Goal: Task Accomplishment & Management: Complete application form

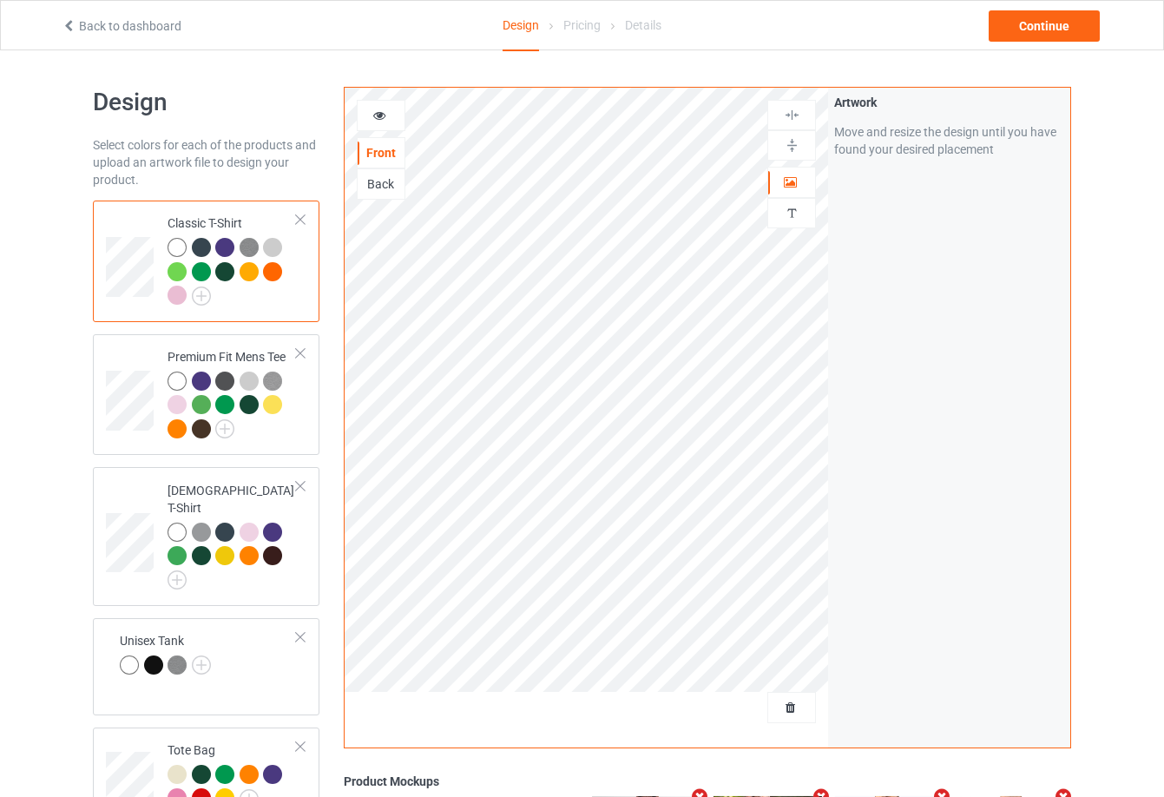
click at [217, 267] on div at bounding box center [224, 271] width 19 height 19
click at [200, 302] on img at bounding box center [201, 296] width 19 height 19
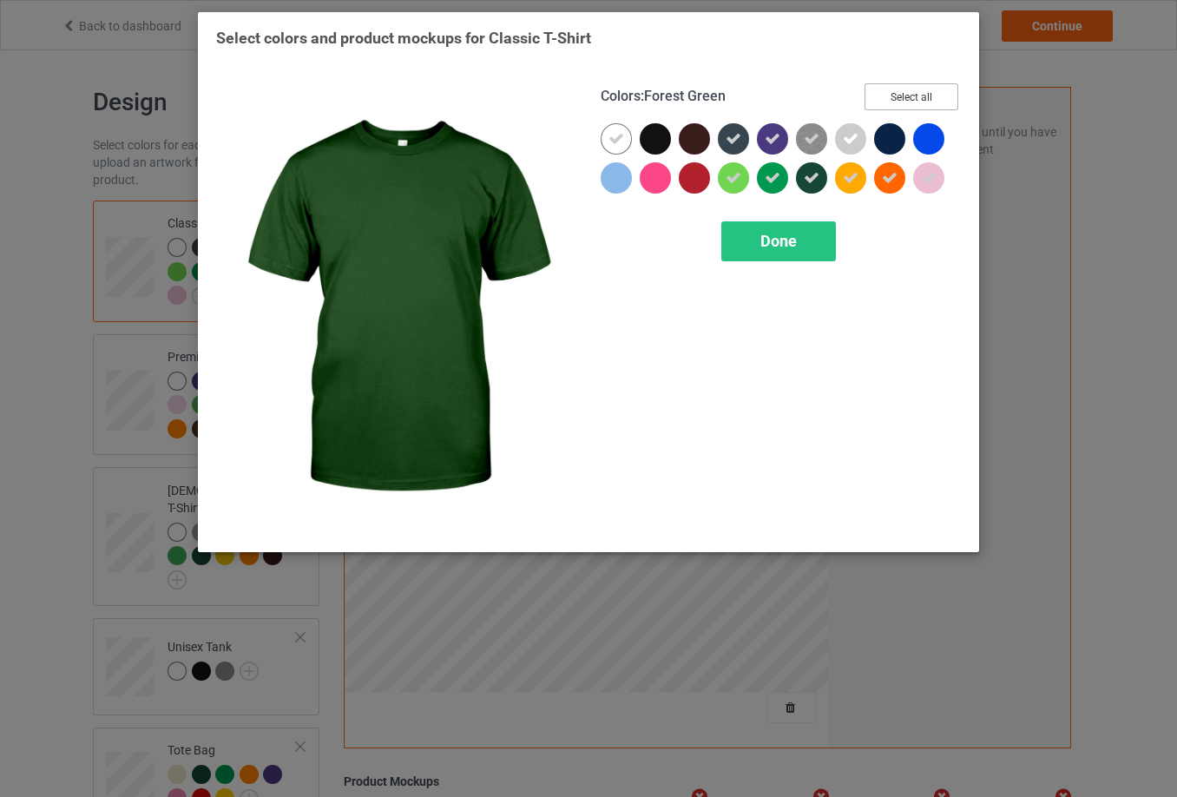
click at [906, 99] on button "Select all" at bounding box center [912, 96] width 94 height 27
click at [906, 99] on button "Reset to Default" at bounding box center [896, 96] width 126 height 27
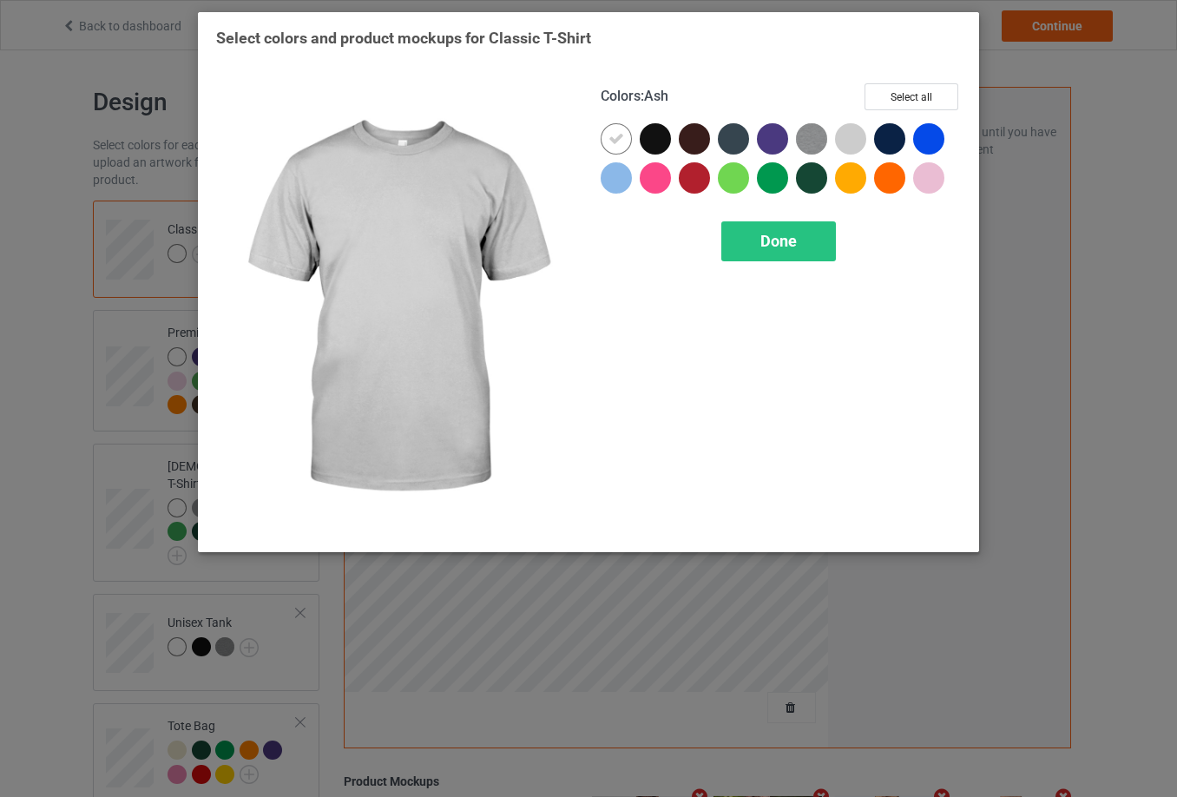
drag, startPoint x: 843, startPoint y: 140, endPoint x: 807, endPoint y: 140, distance: 36.5
click at [837, 140] on div at bounding box center [850, 138] width 31 height 31
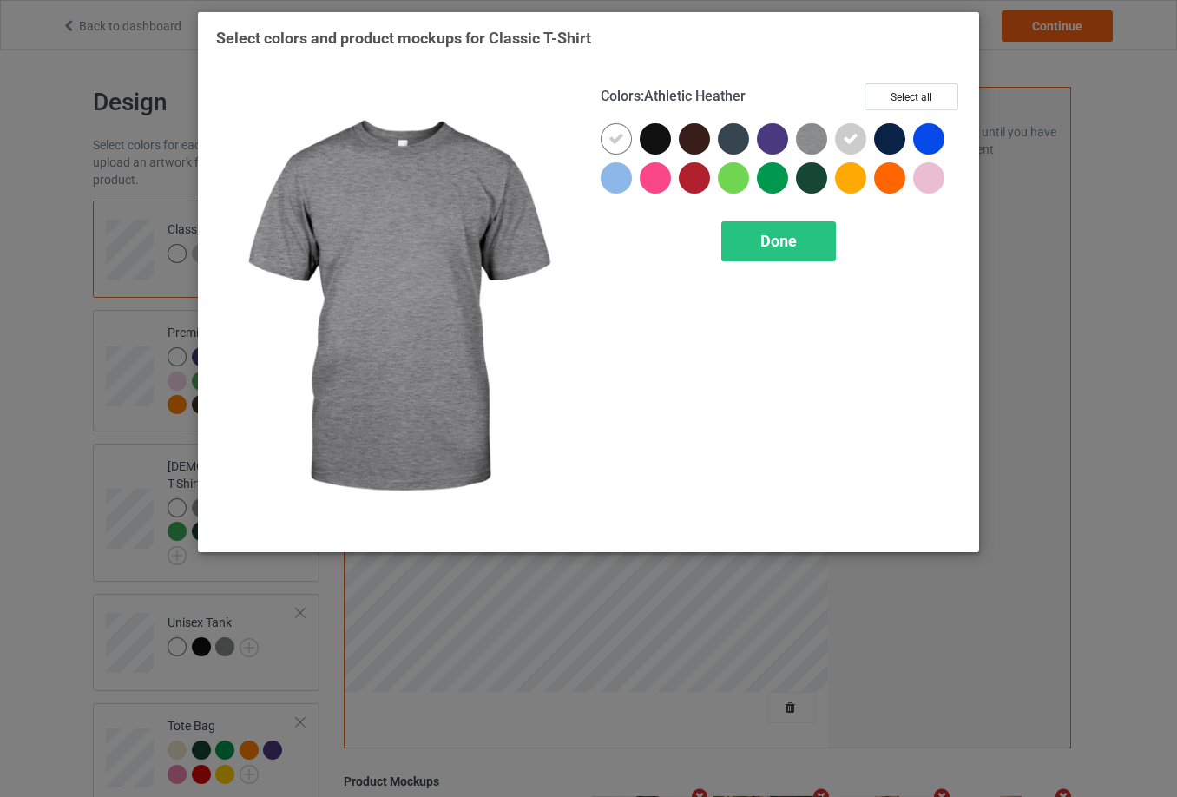
click at [806, 137] on img at bounding box center [811, 138] width 31 height 31
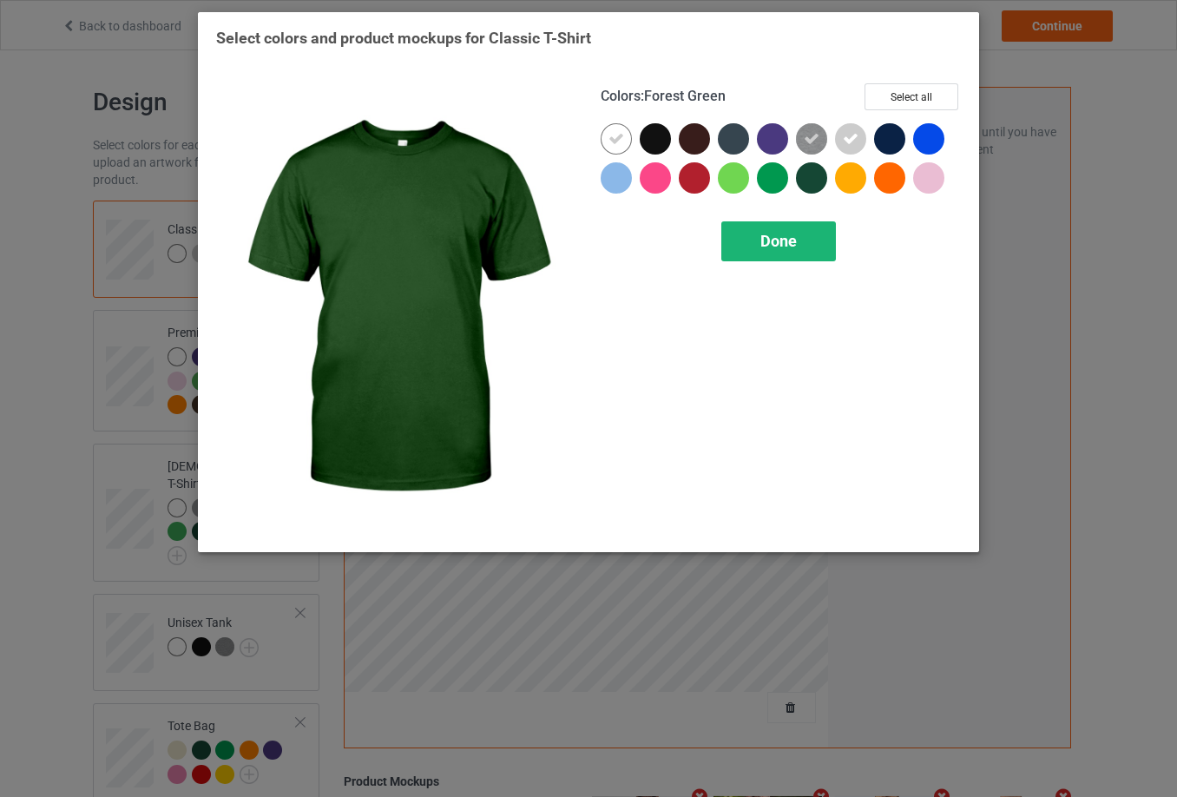
click at [791, 245] on span "Done" at bounding box center [779, 241] width 36 height 18
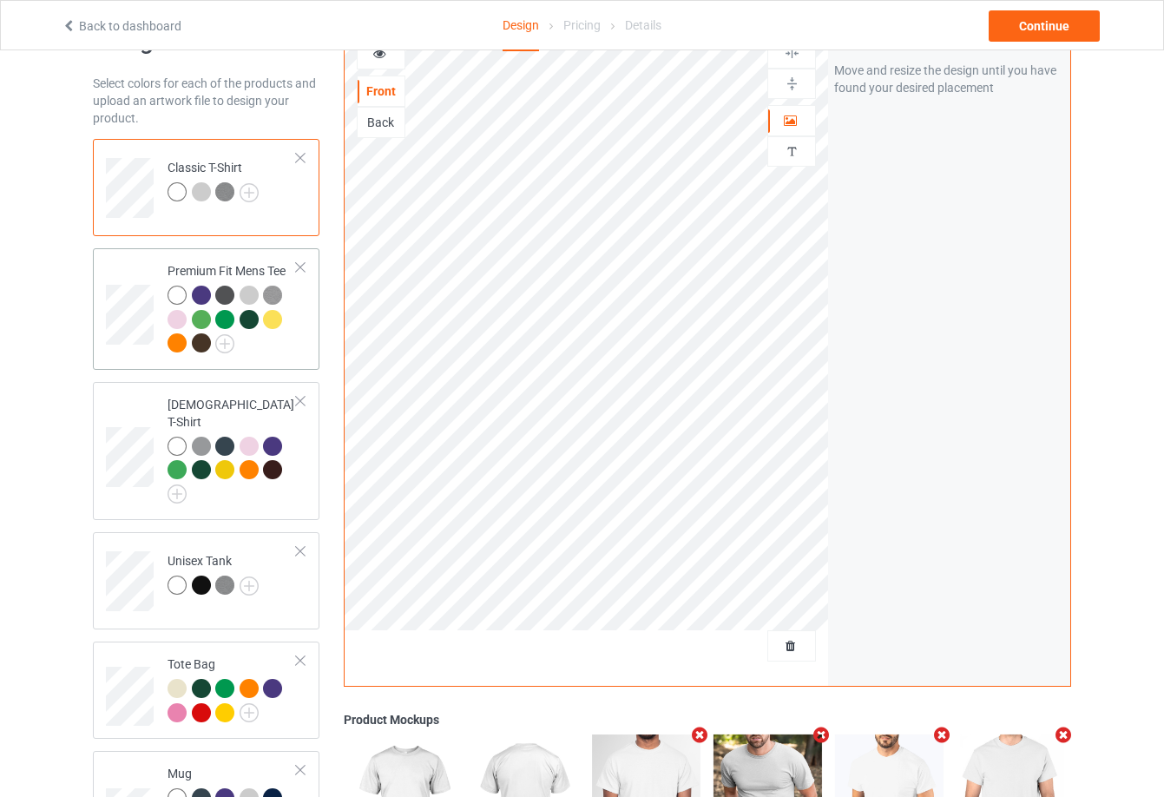
scroll to position [87, 0]
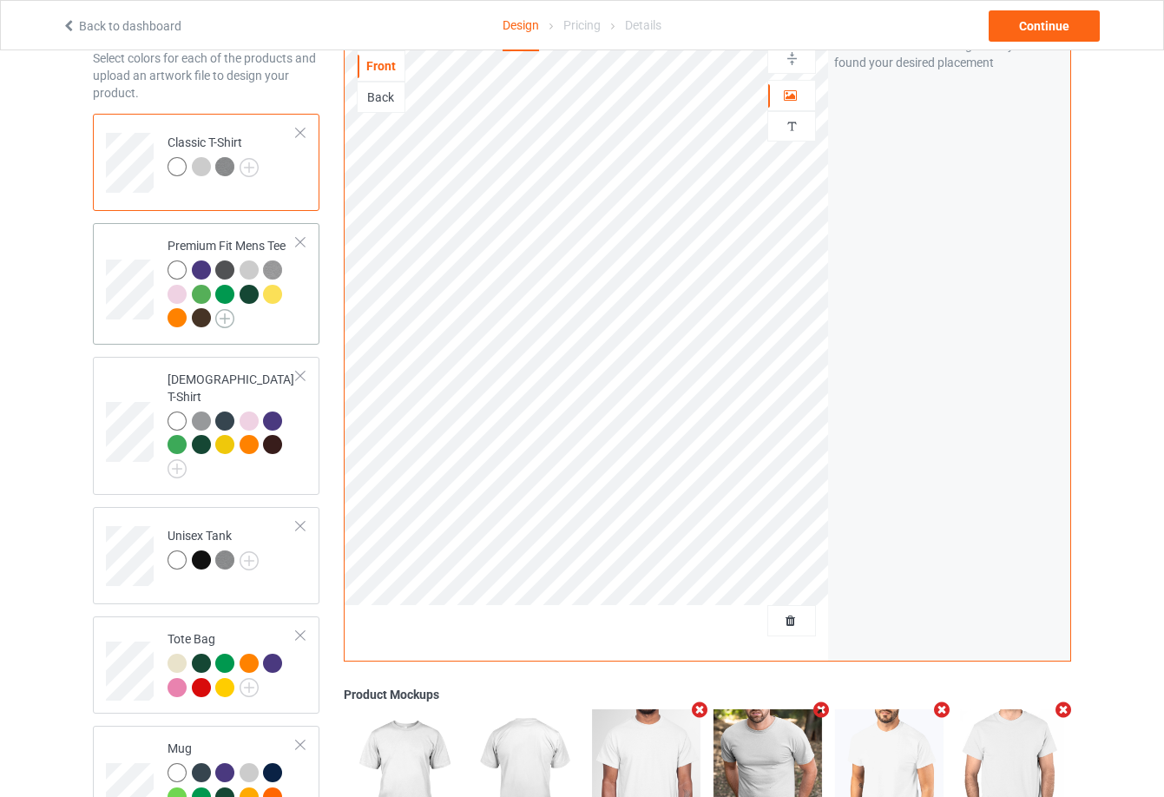
click at [223, 320] on img at bounding box center [224, 318] width 19 height 19
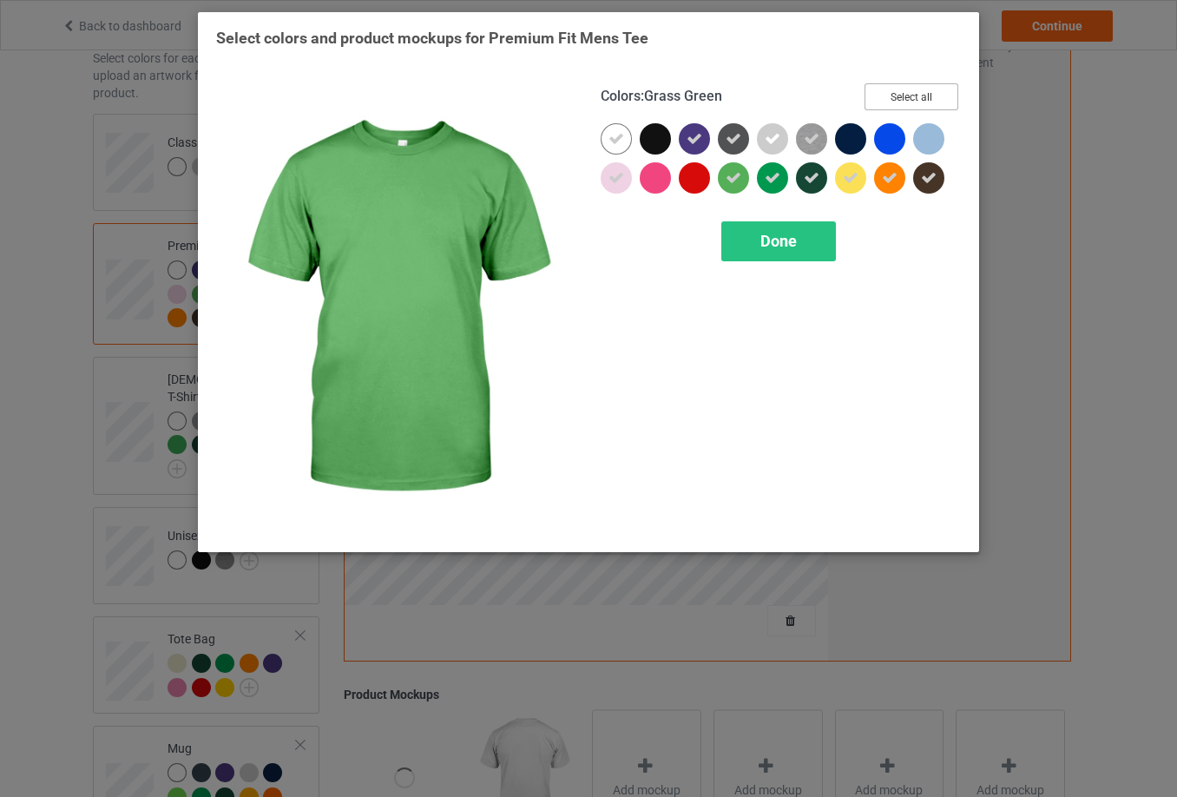
click at [916, 90] on button "Select all" at bounding box center [912, 96] width 94 height 27
click at [916, 90] on button "Reset to Default" at bounding box center [896, 96] width 126 height 27
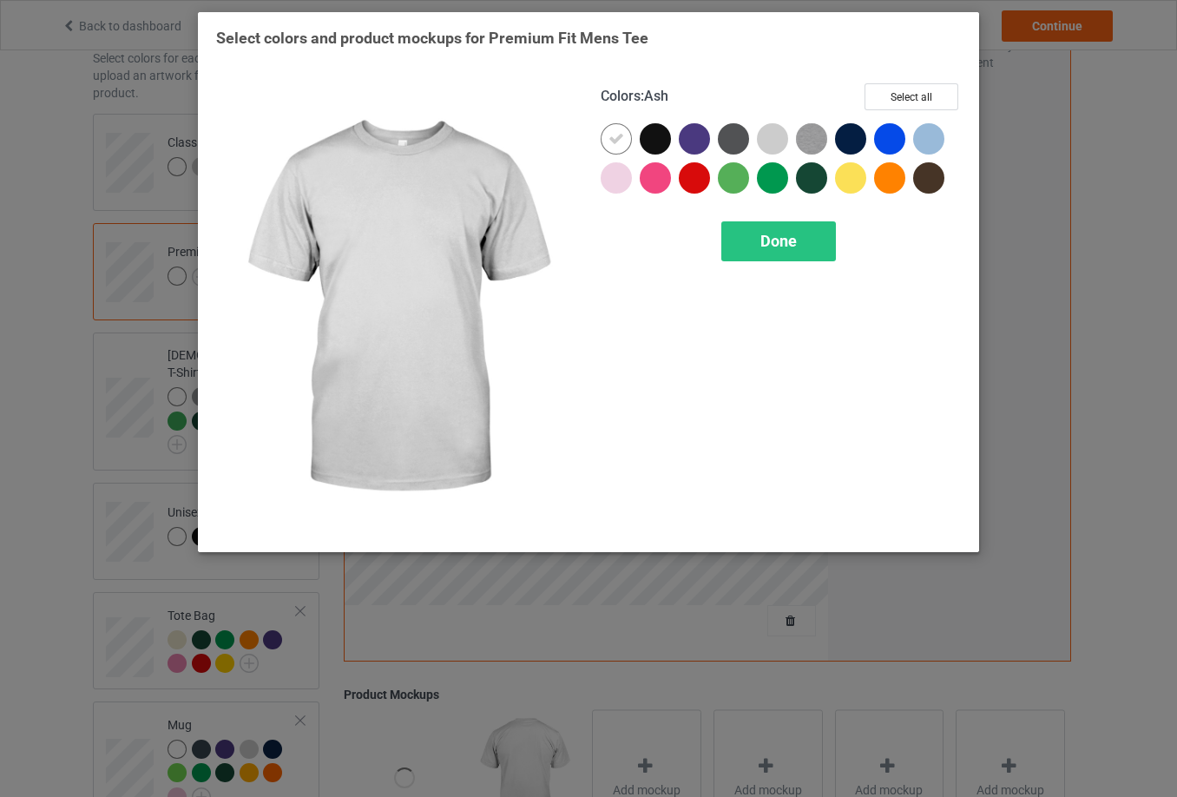
click at [769, 143] on div at bounding box center [772, 138] width 31 height 31
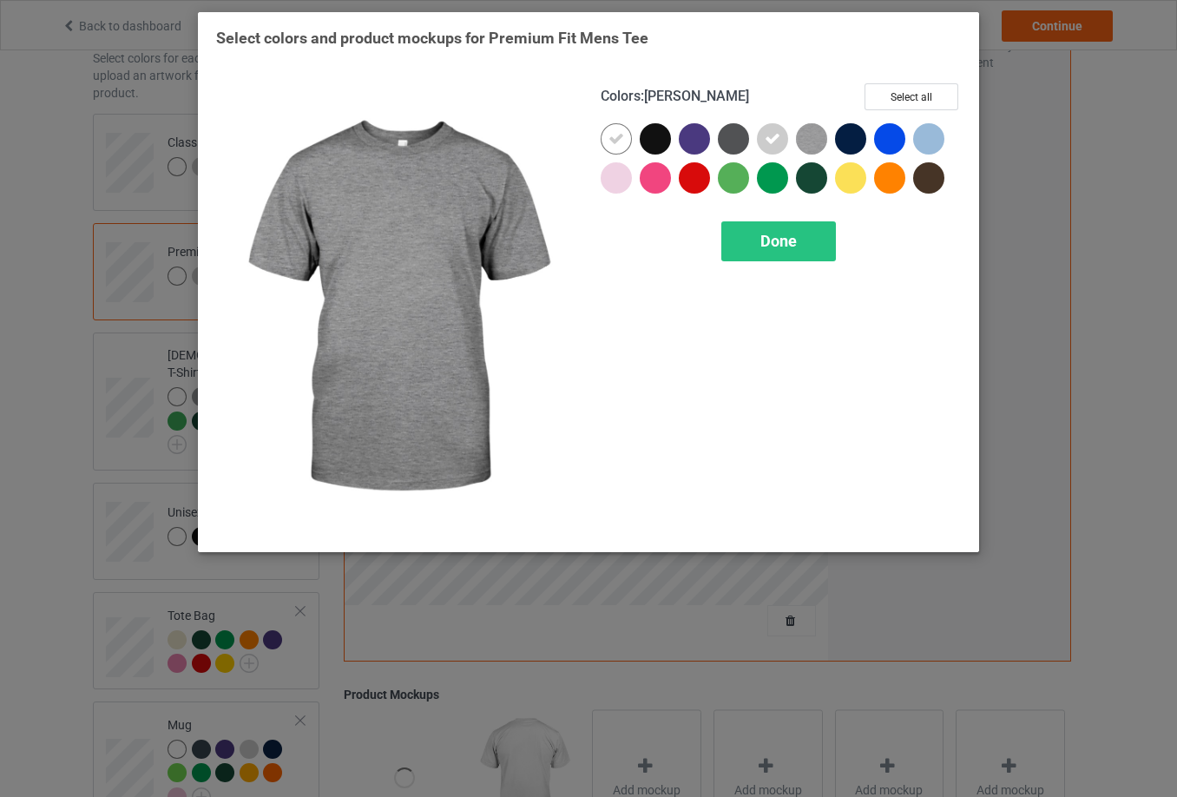
click at [807, 136] on img at bounding box center [811, 138] width 31 height 31
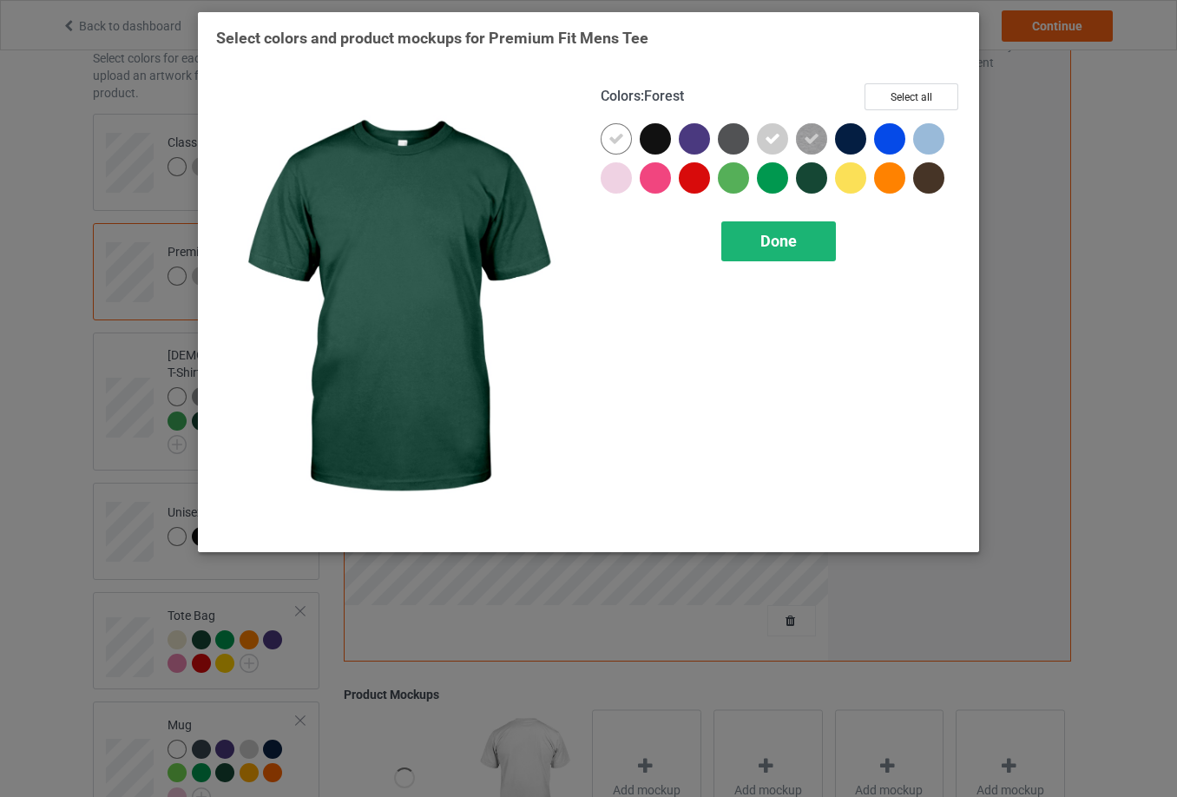
click at [809, 244] on div "Done" at bounding box center [779, 241] width 115 height 40
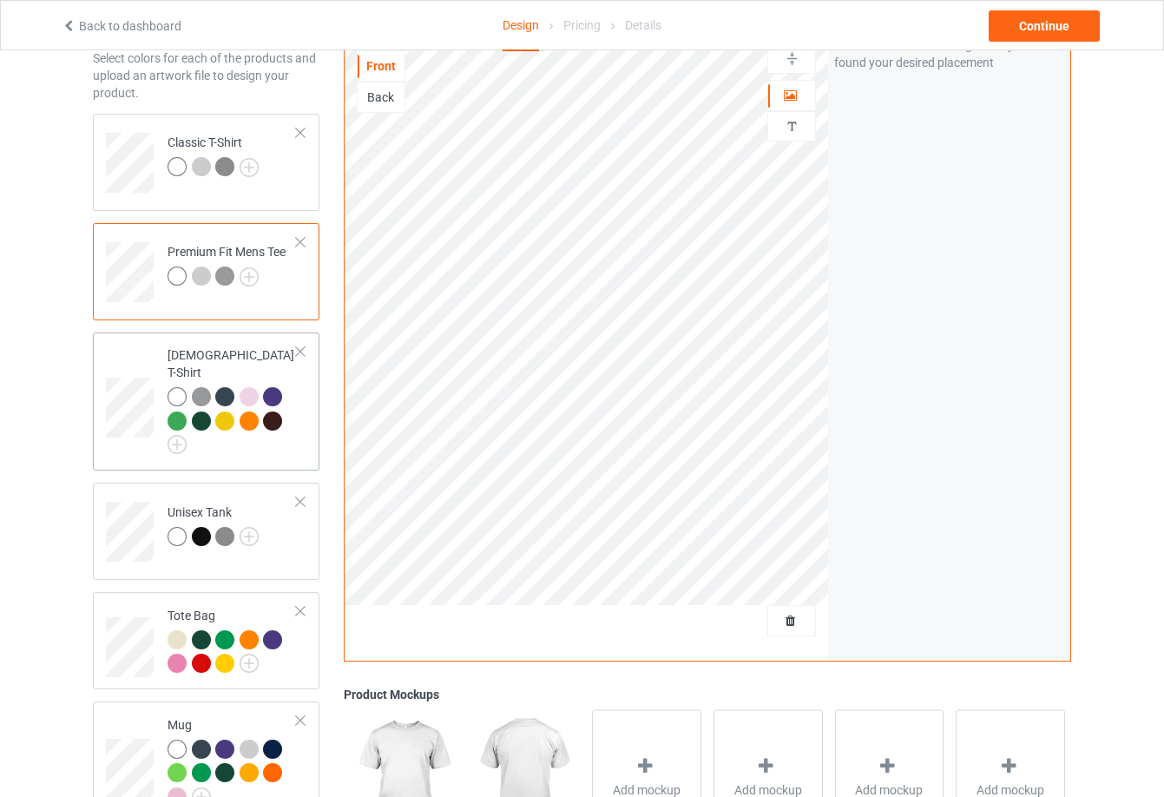
scroll to position [174, 0]
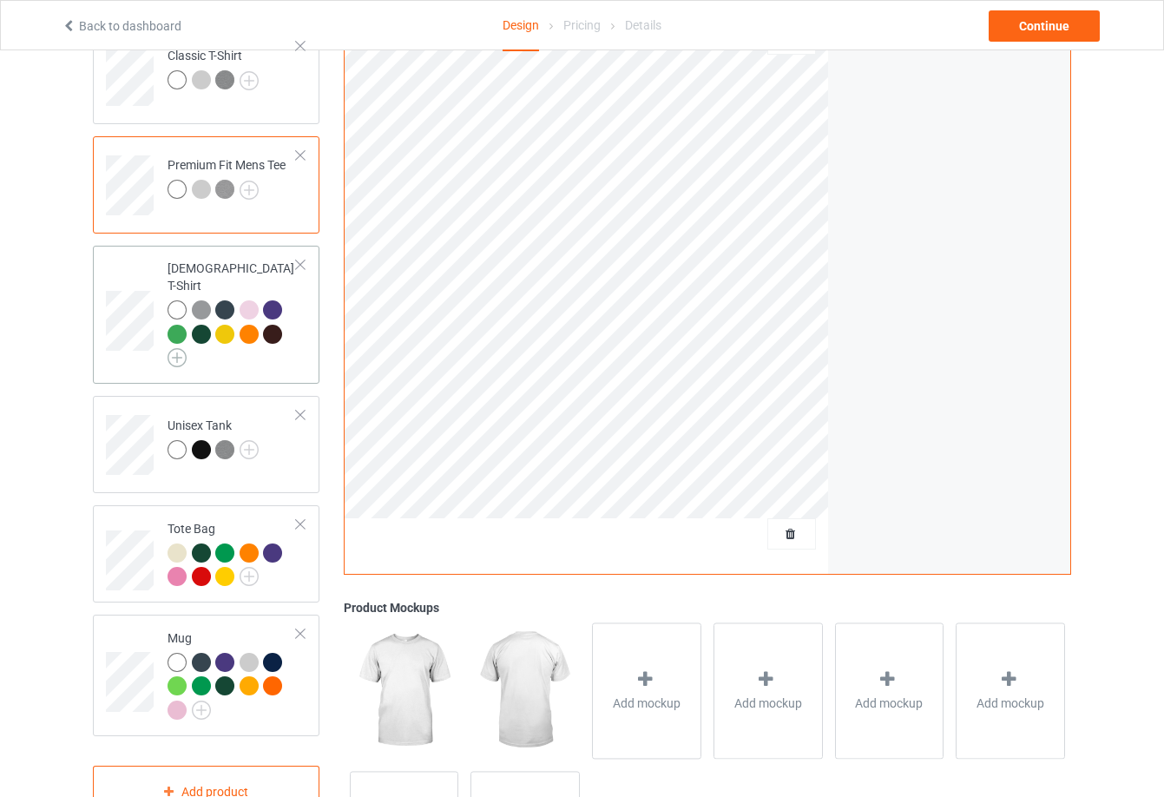
click at [177, 348] on img at bounding box center [177, 357] width 19 height 19
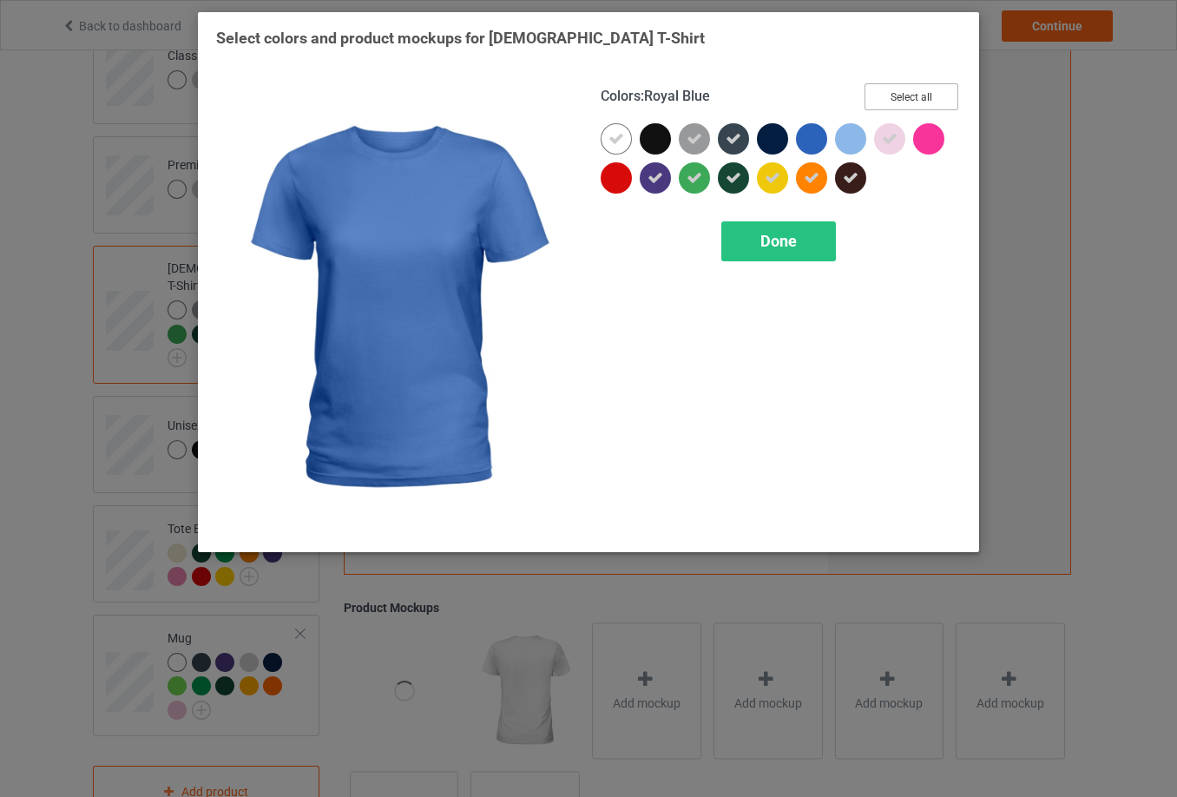
click at [926, 94] on button "Select all" at bounding box center [912, 96] width 94 height 27
click at [926, 94] on button "Reset to Default" at bounding box center [896, 96] width 126 height 27
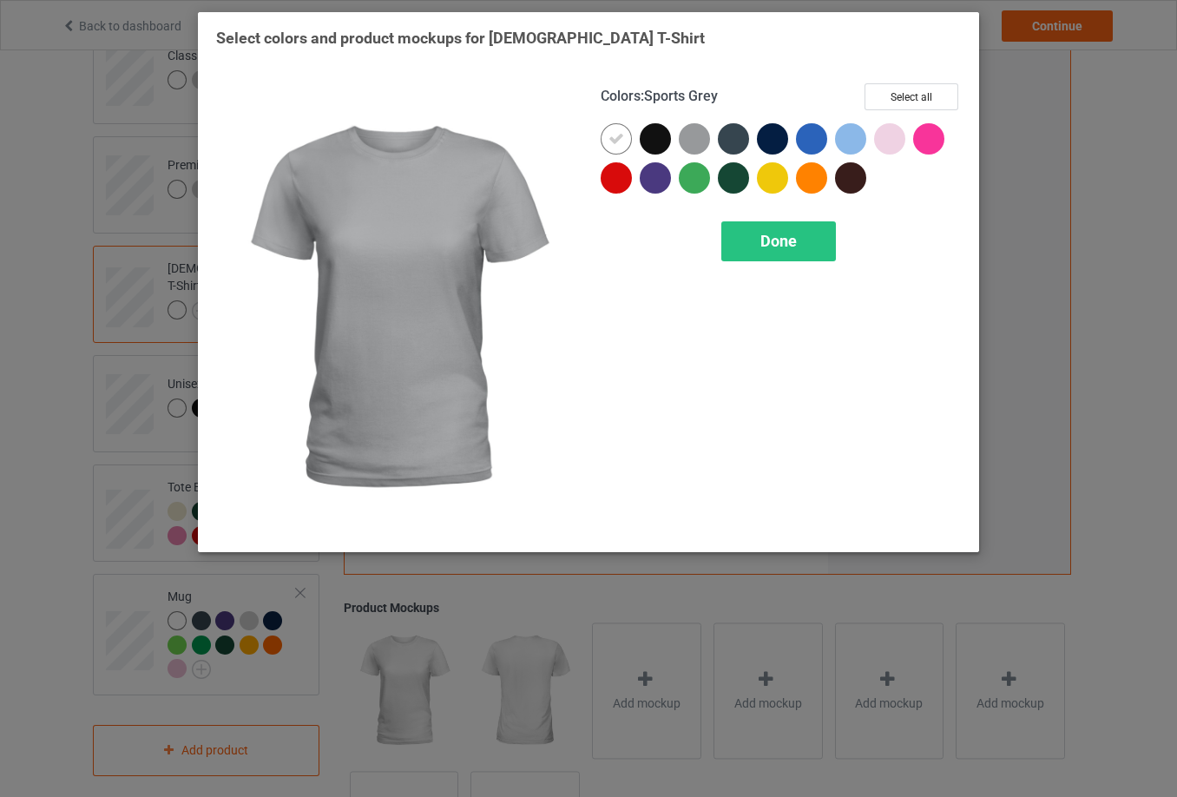
click at [700, 134] on div at bounding box center [694, 138] width 31 height 31
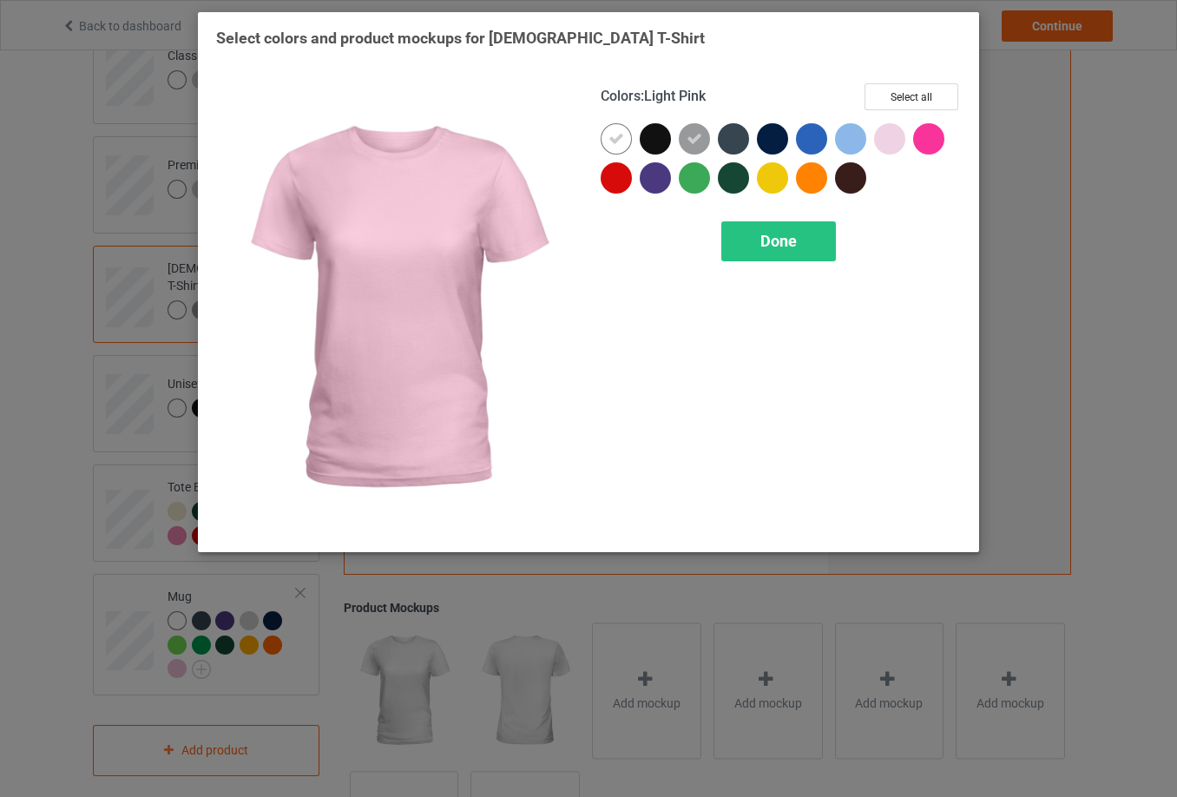
click at [880, 135] on div at bounding box center [889, 138] width 31 height 31
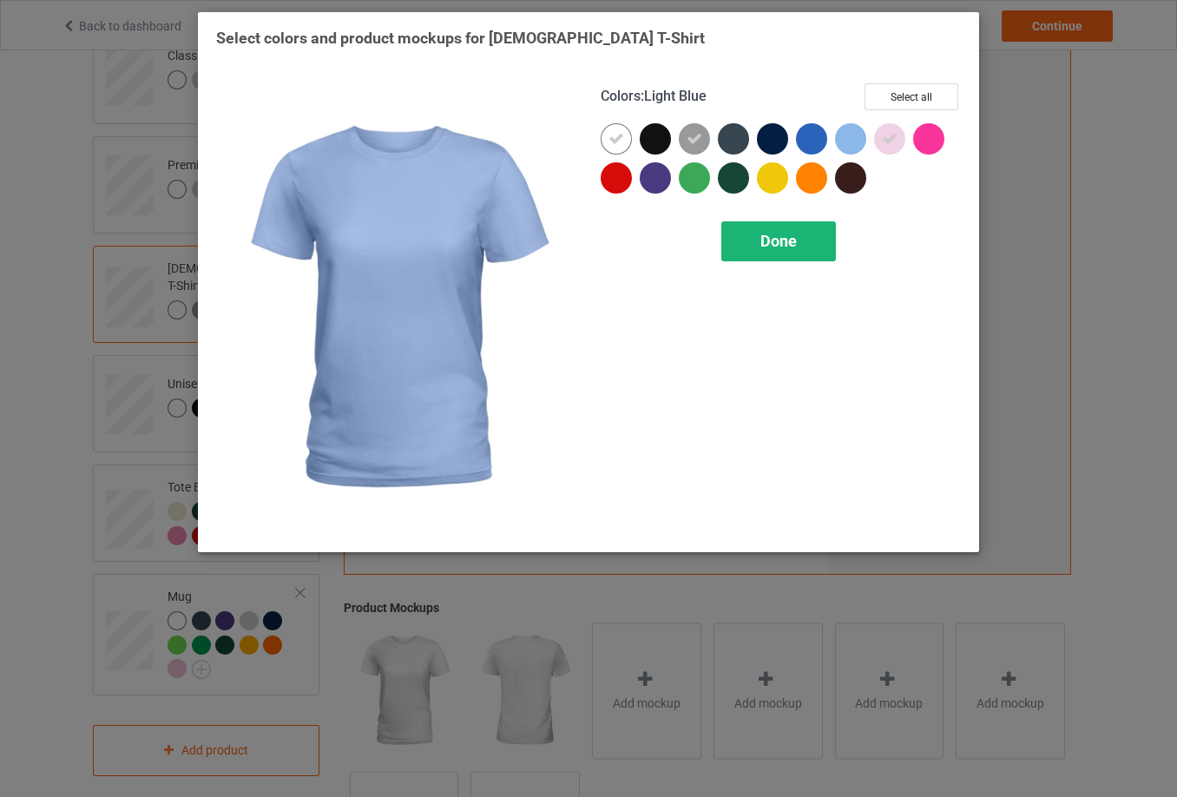
click at [793, 241] on span "Done" at bounding box center [779, 241] width 36 height 18
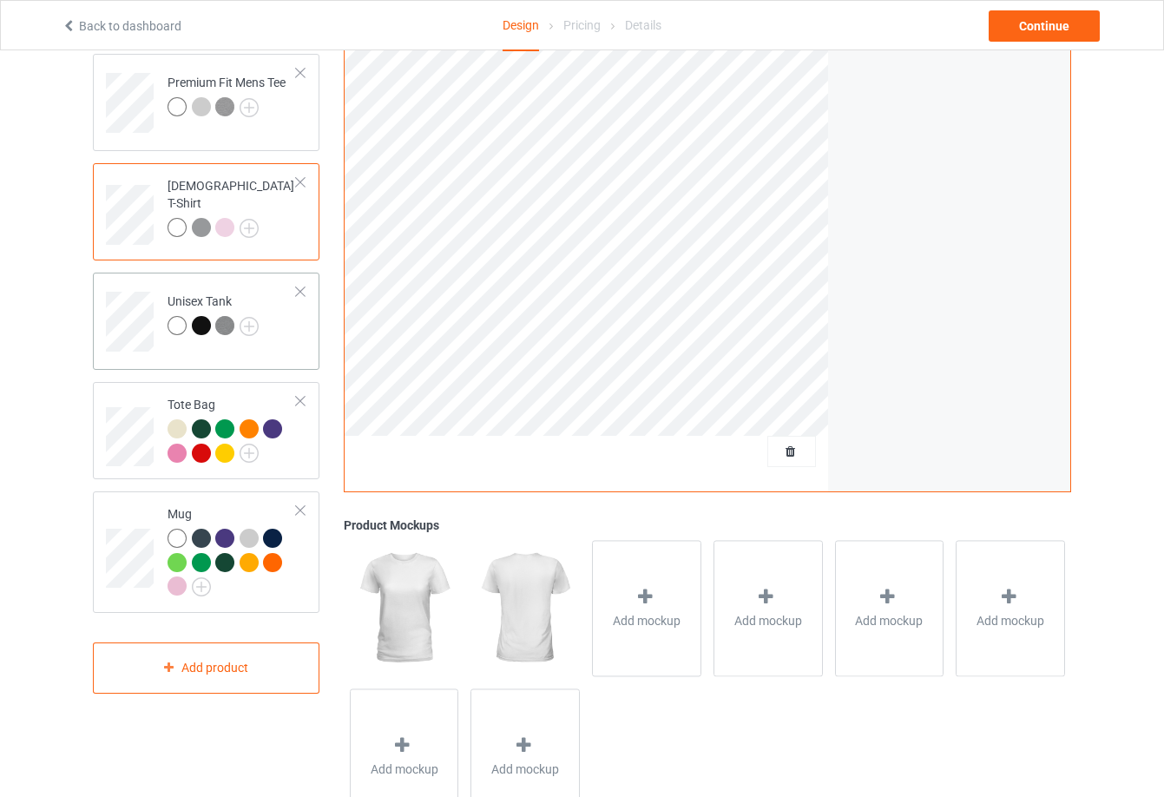
scroll to position [328, 0]
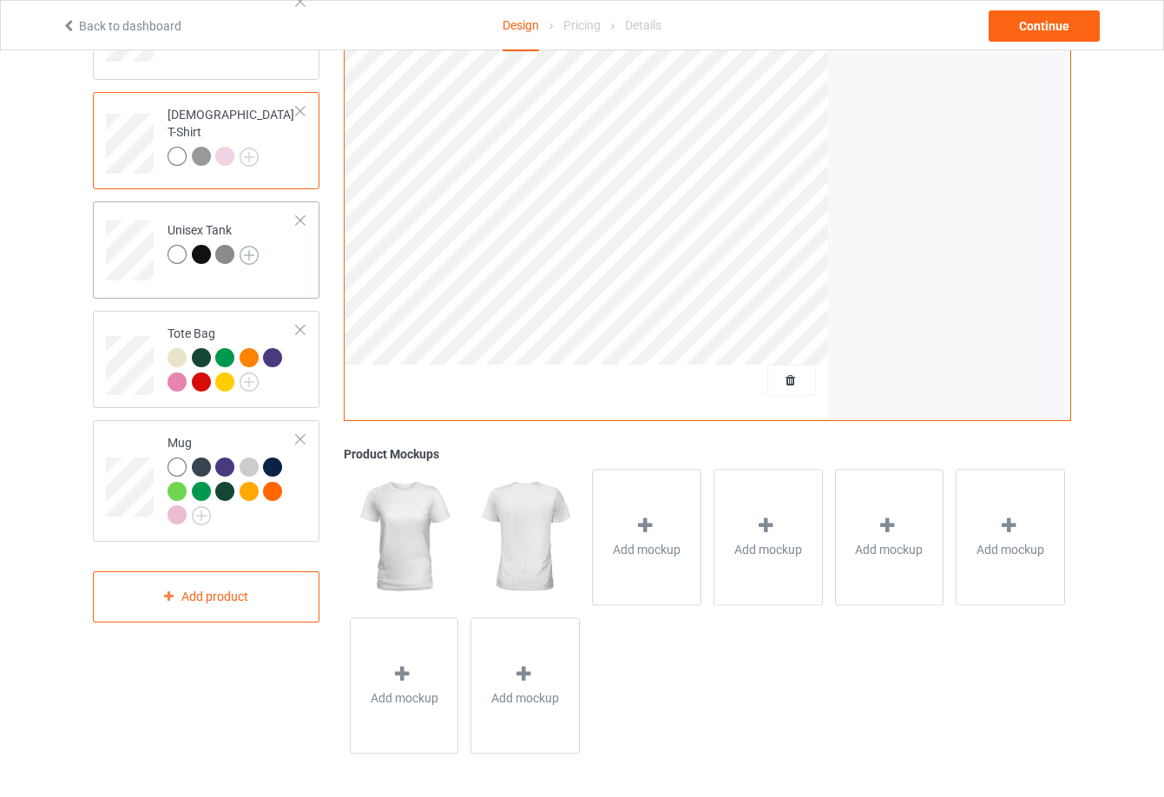
click at [252, 254] on img at bounding box center [249, 255] width 19 height 19
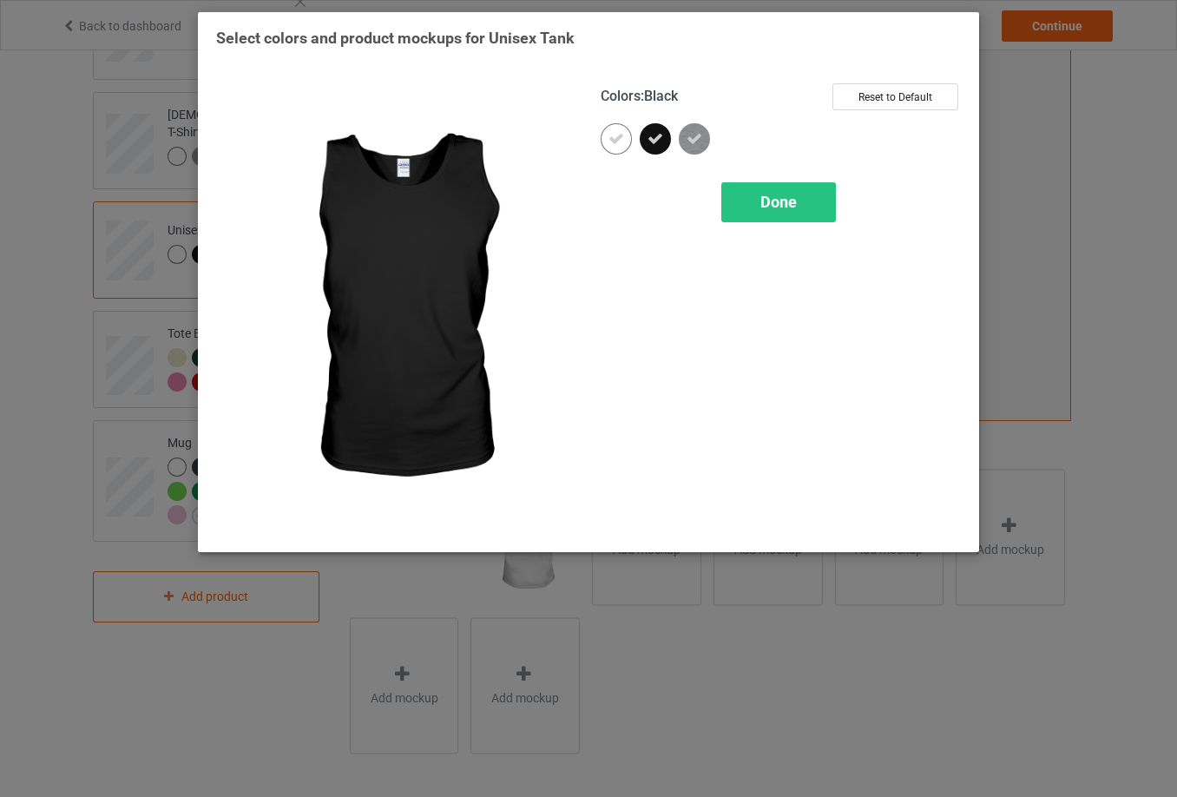
click at [658, 142] on icon at bounding box center [656, 139] width 16 height 16
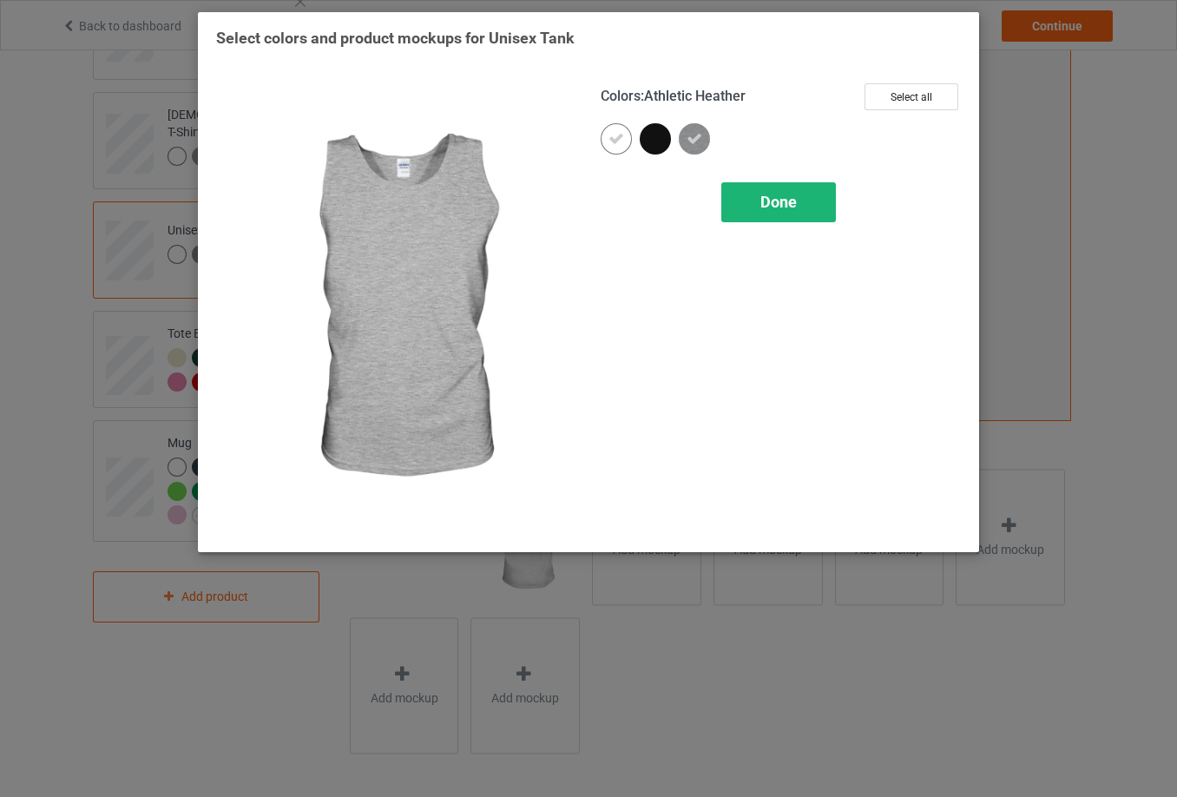
click at [750, 189] on div "Done" at bounding box center [779, 202] width 115 height 40
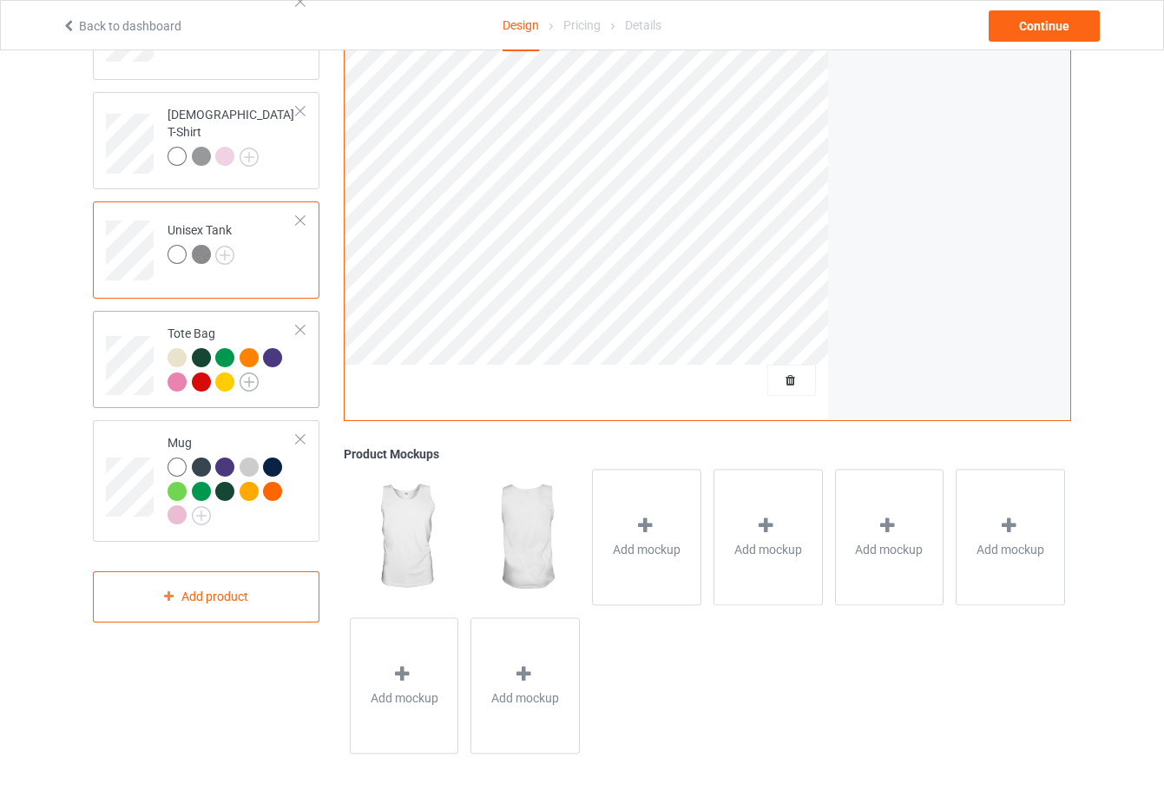
click at [247, 386] on img at bounding box center [249, 381] width 19 height 19
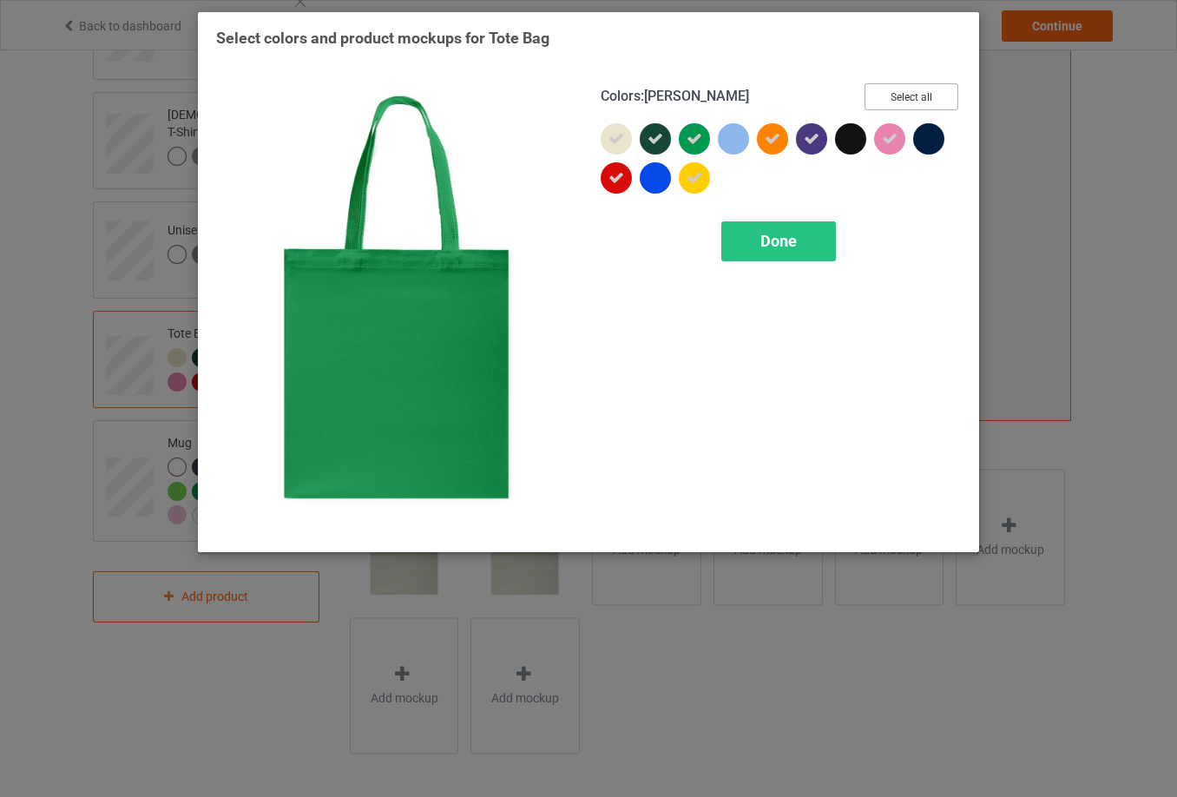
click at [912, 94] on button "Select all" at bounding box center [912, 96] width 94 height 27
click at [912, 94] on button "Reset to Default" at bounding box center [896, 96] width 126 height 27
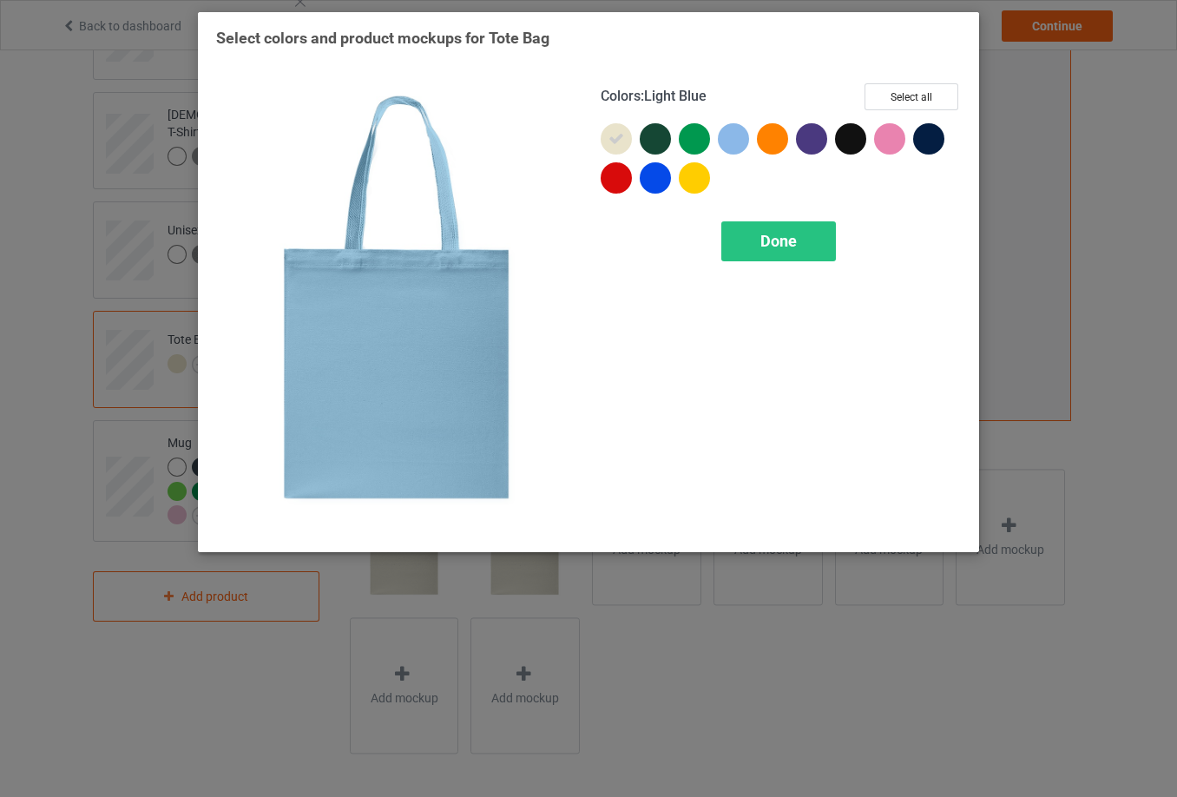
click at [732, 144] on div at bounding box center [733, 138] width 31 height 31
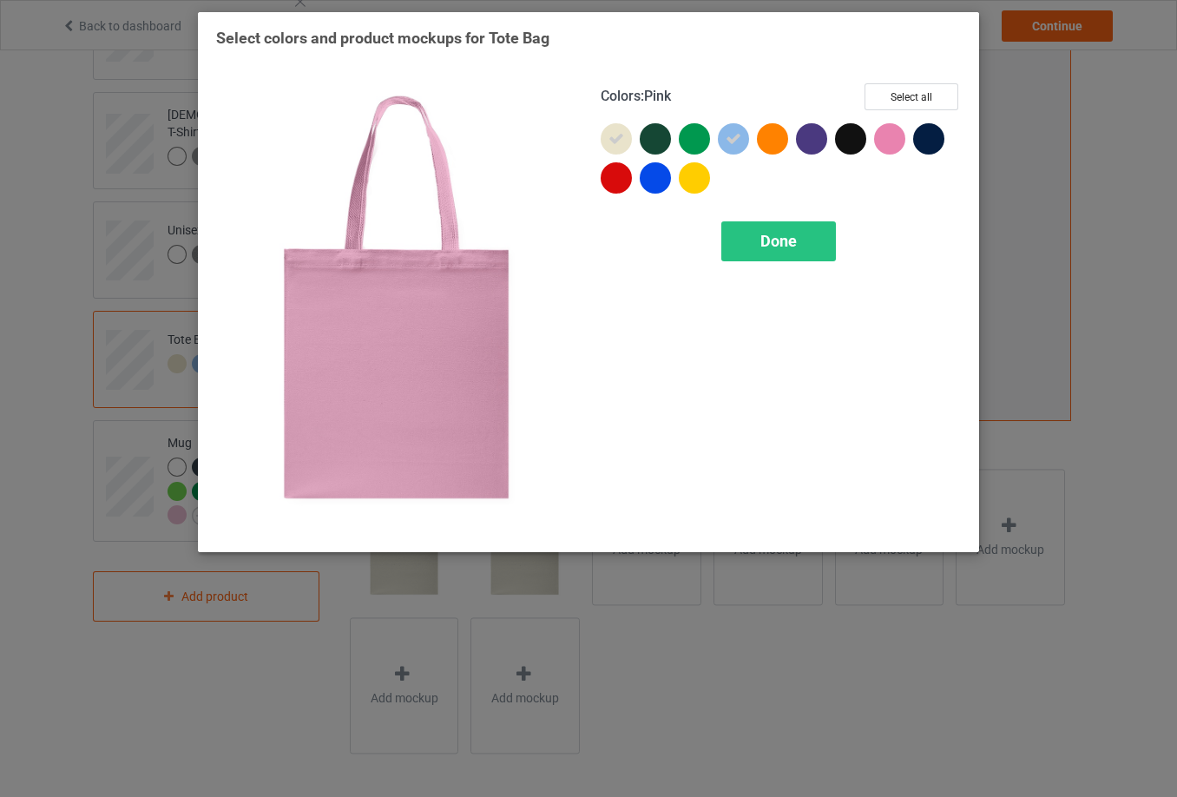
click at [894, 141] on div at bounding box center [889, 138] width 31 height 31
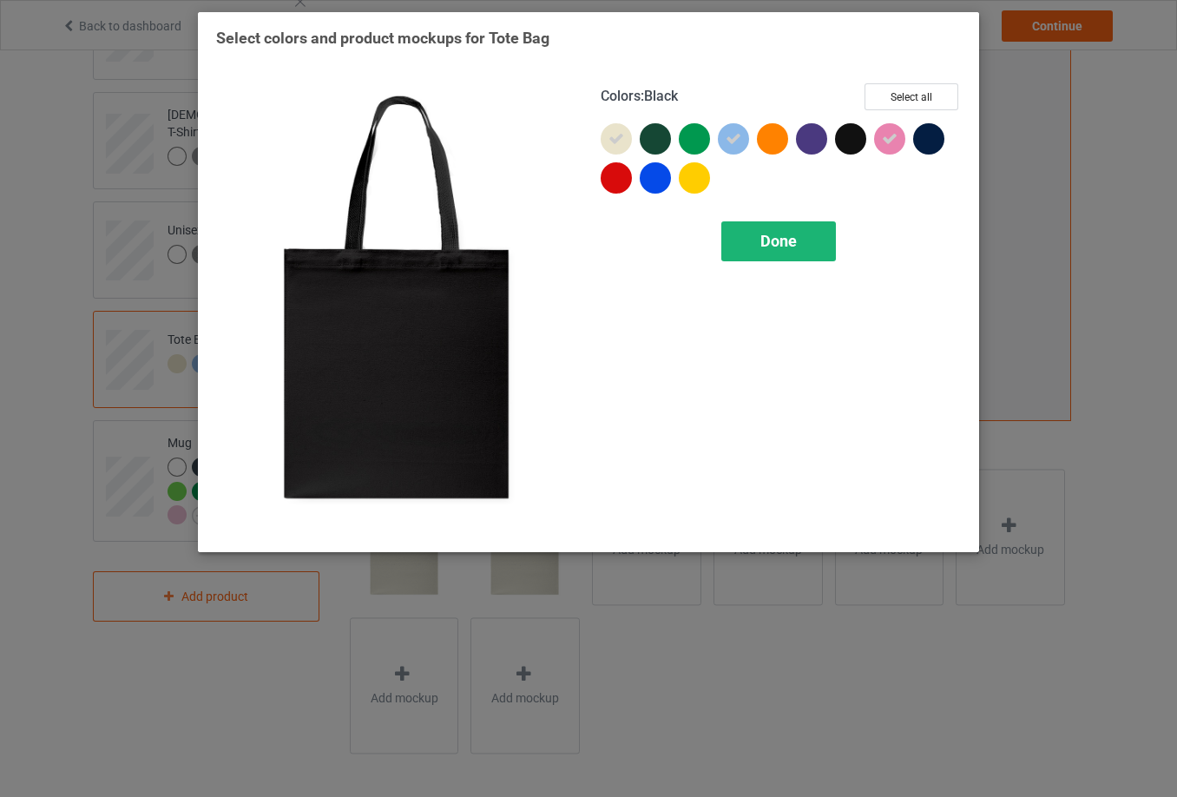
click at [787, 238] on span "Done" at bounding box center [779, 241] width 36 height 18
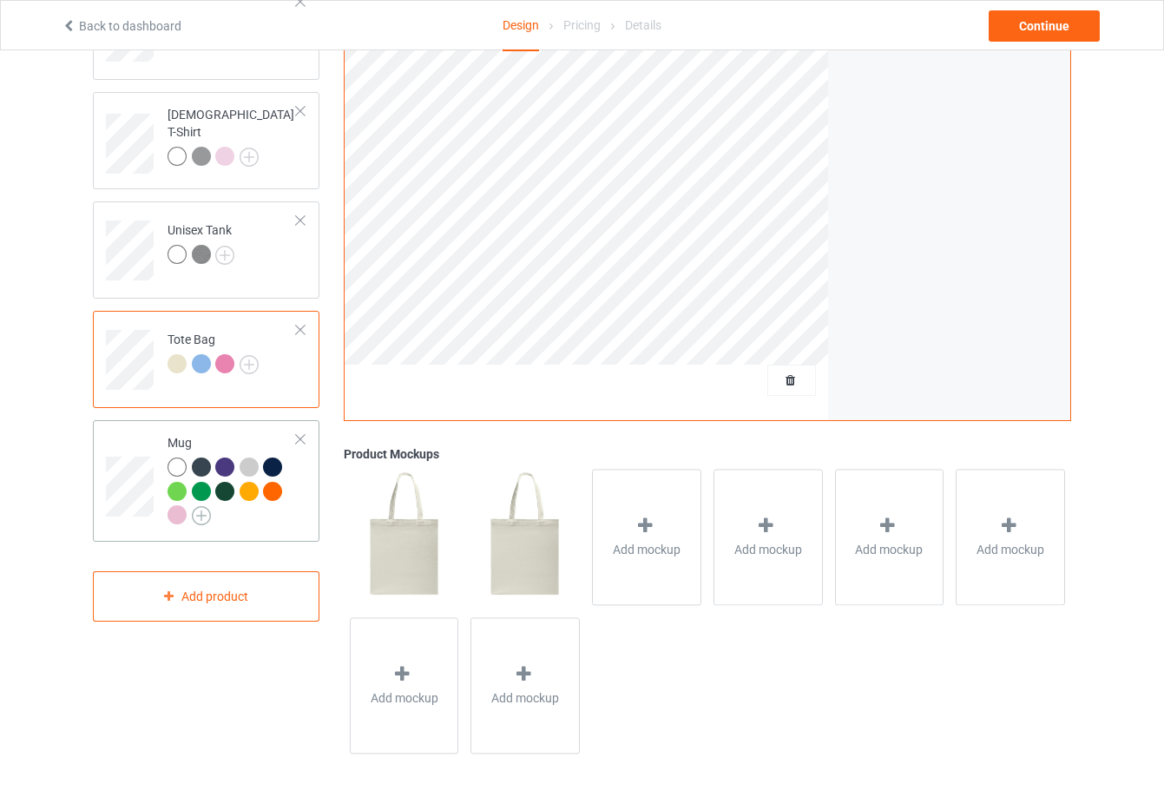
click at [203, 513] on img at bounding box center [201, 515] width 19 height 19
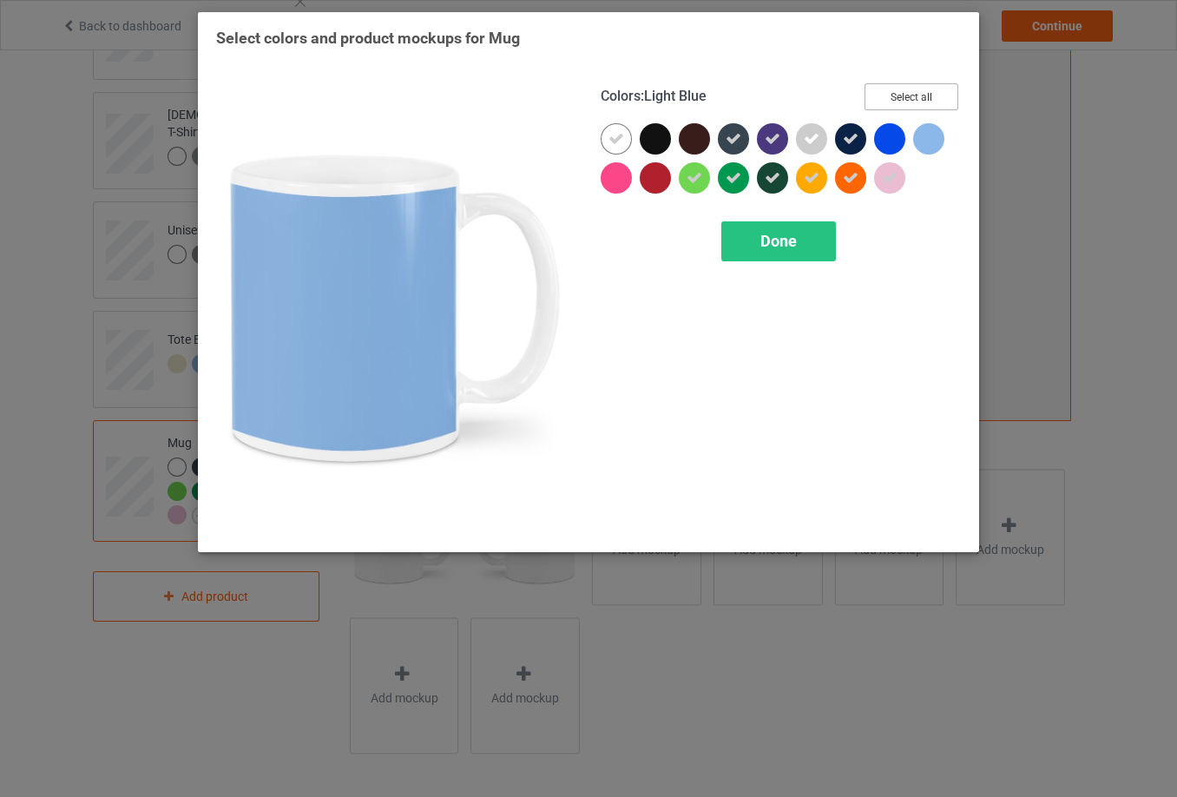
click at [931, 100] on button "Select all" at bounding box center [912, 96] width 94 height 27
click at [931, 100] on button "Reset to Default" at bounding box center [896, 96] width 126 height 27
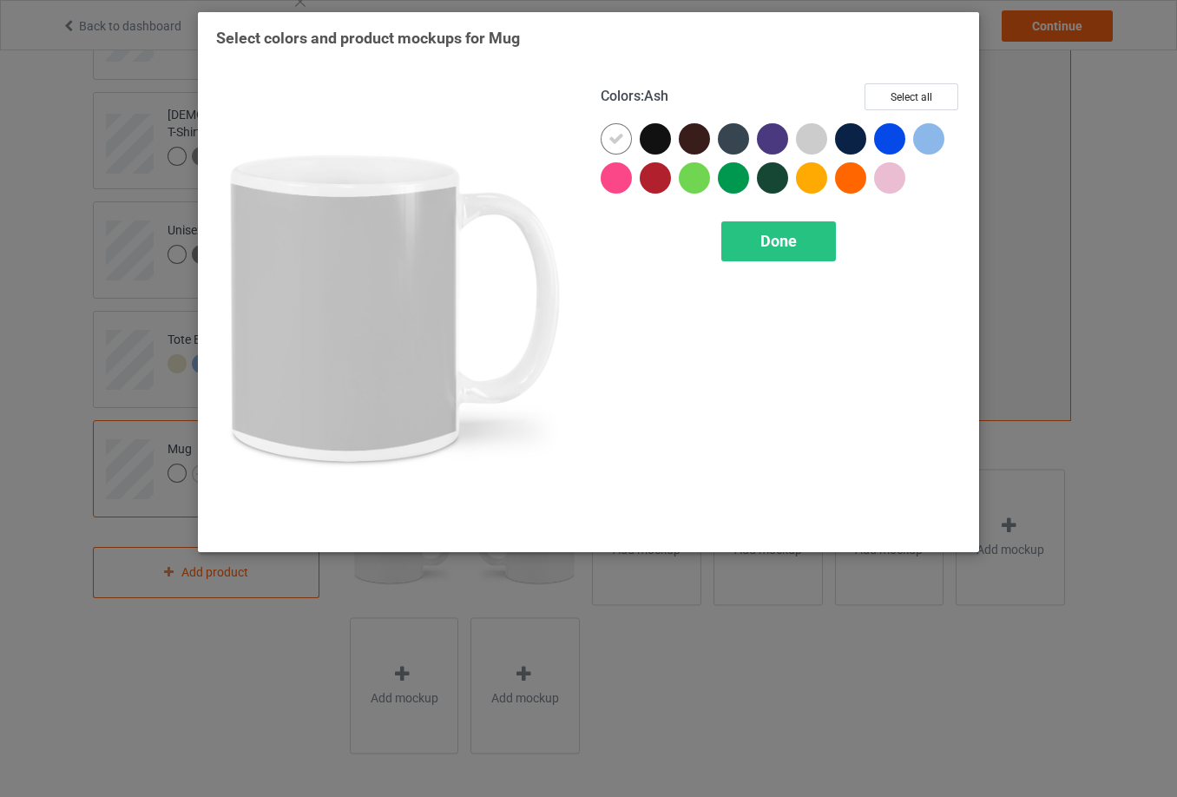
click at [822, 141] on div at bounding box center [811, 138] width 31 height 31
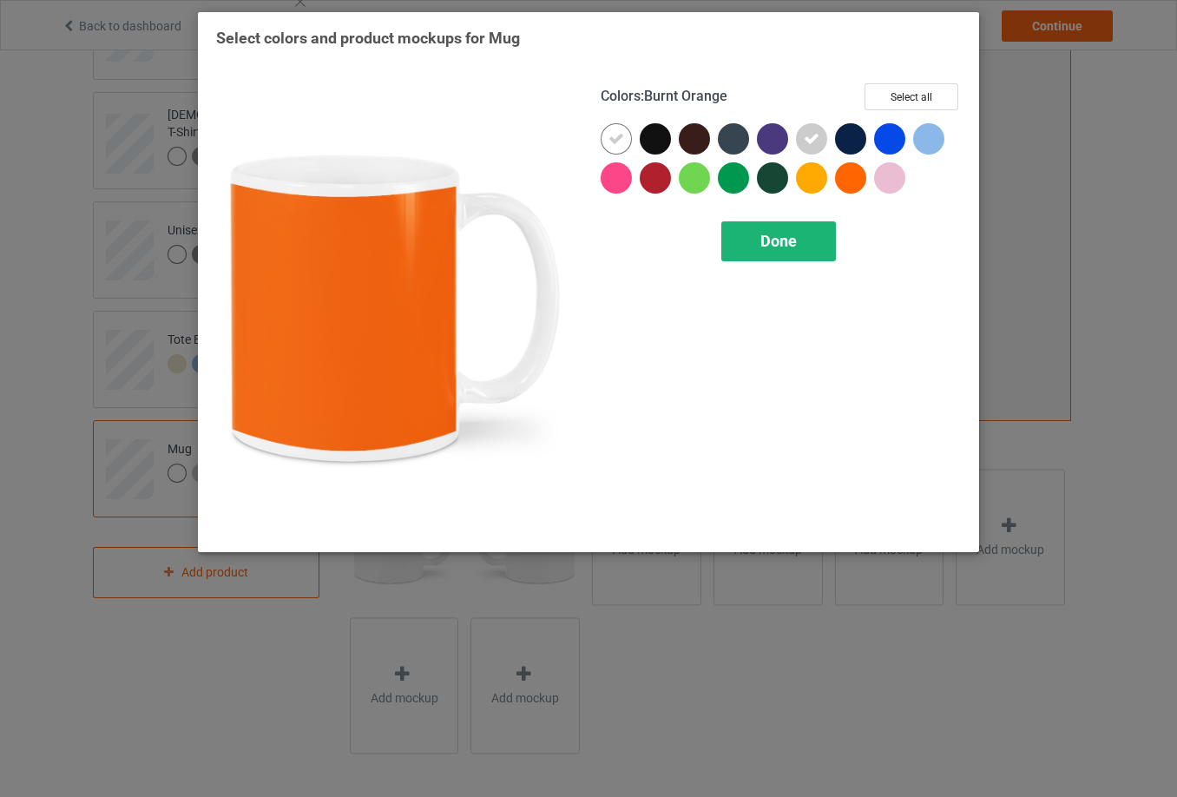
click at [794, 242] on span "Done" at bounding box center [779, 241] width 36 height 18
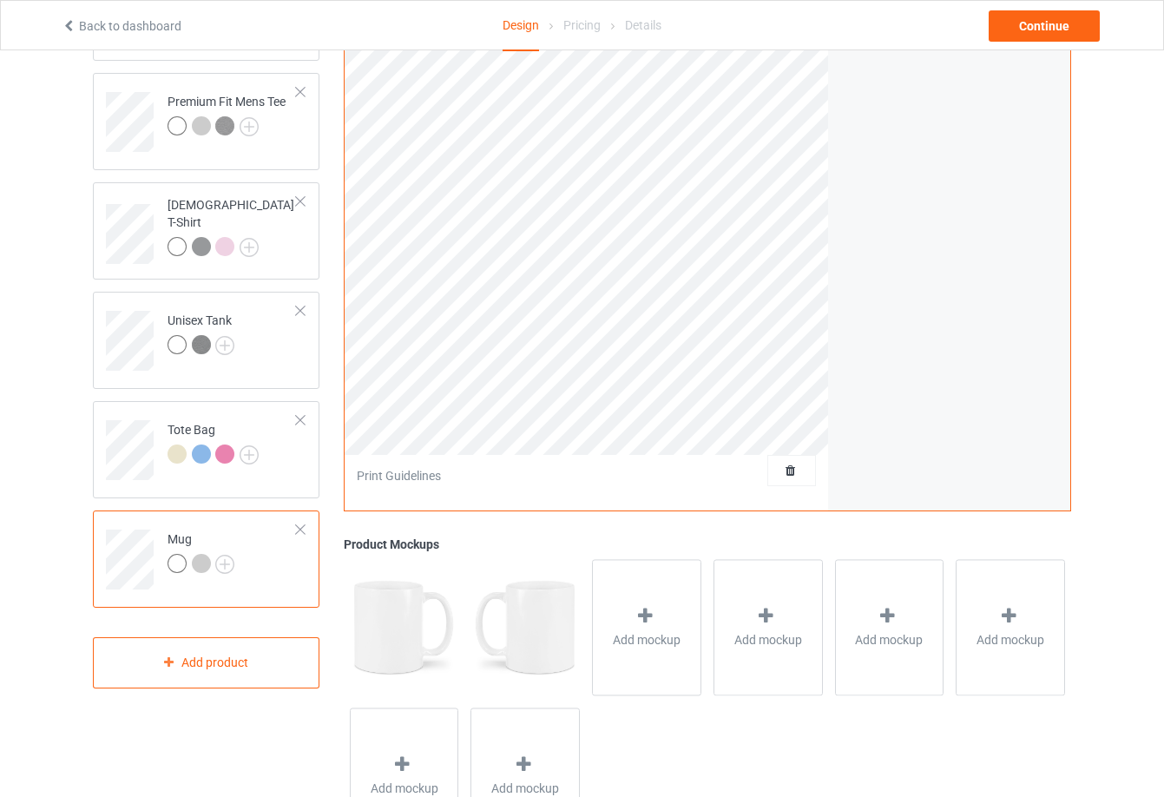
scroll to position [155, 0]
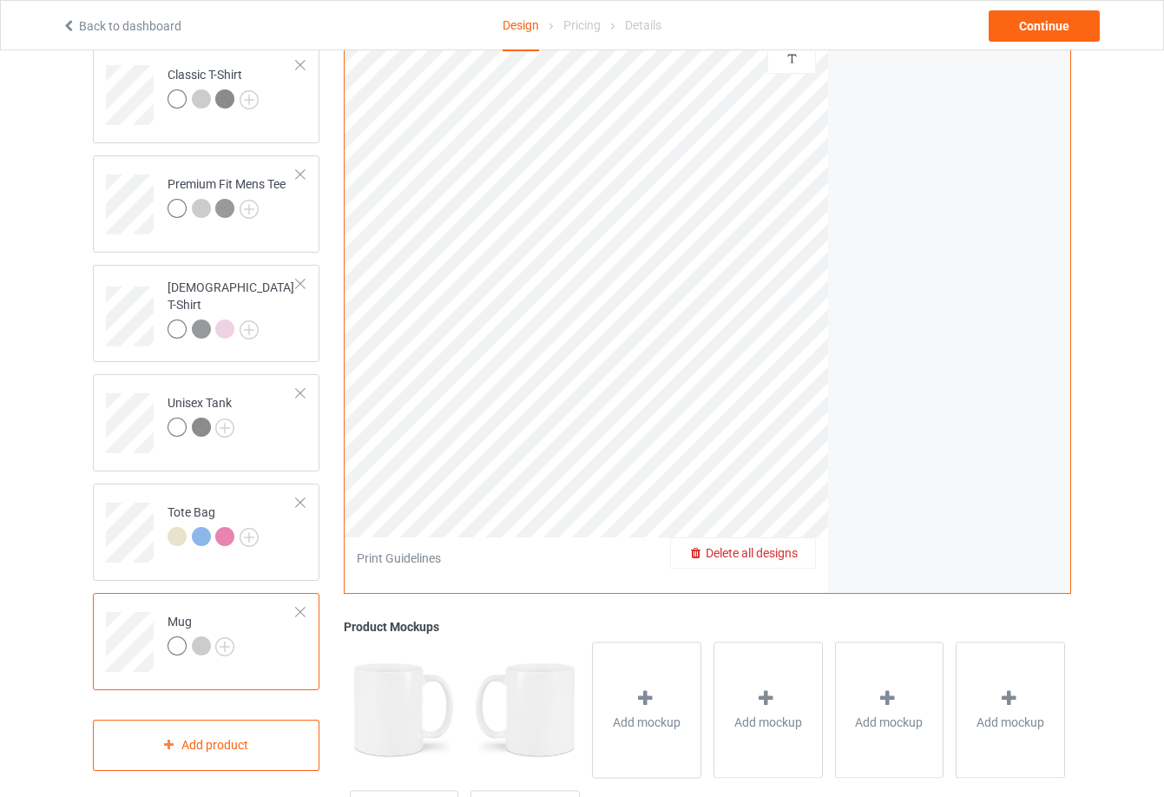
click at [794, 558] on span "Delete all designs" at bounding box center [752, 553] width 92 height 14
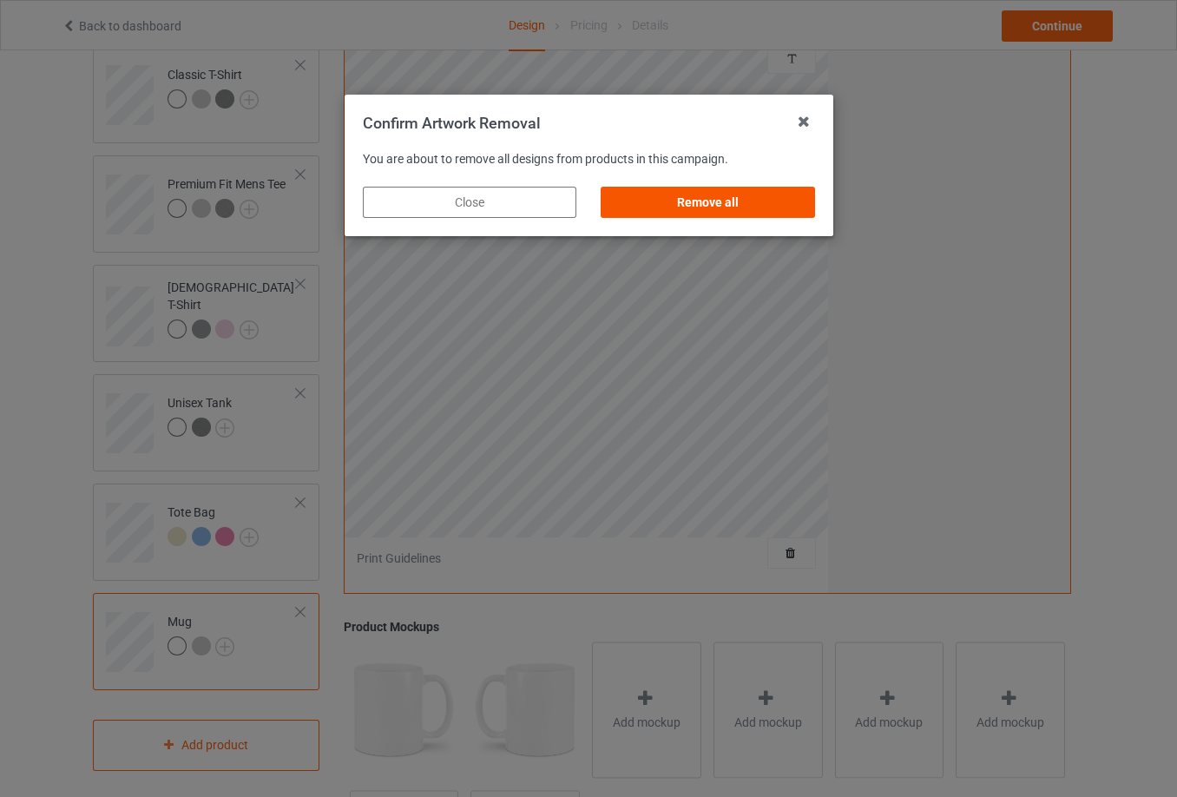
click at [739, 194] on div "Remove all" at bounding box center [708, 202] width 214 height 31
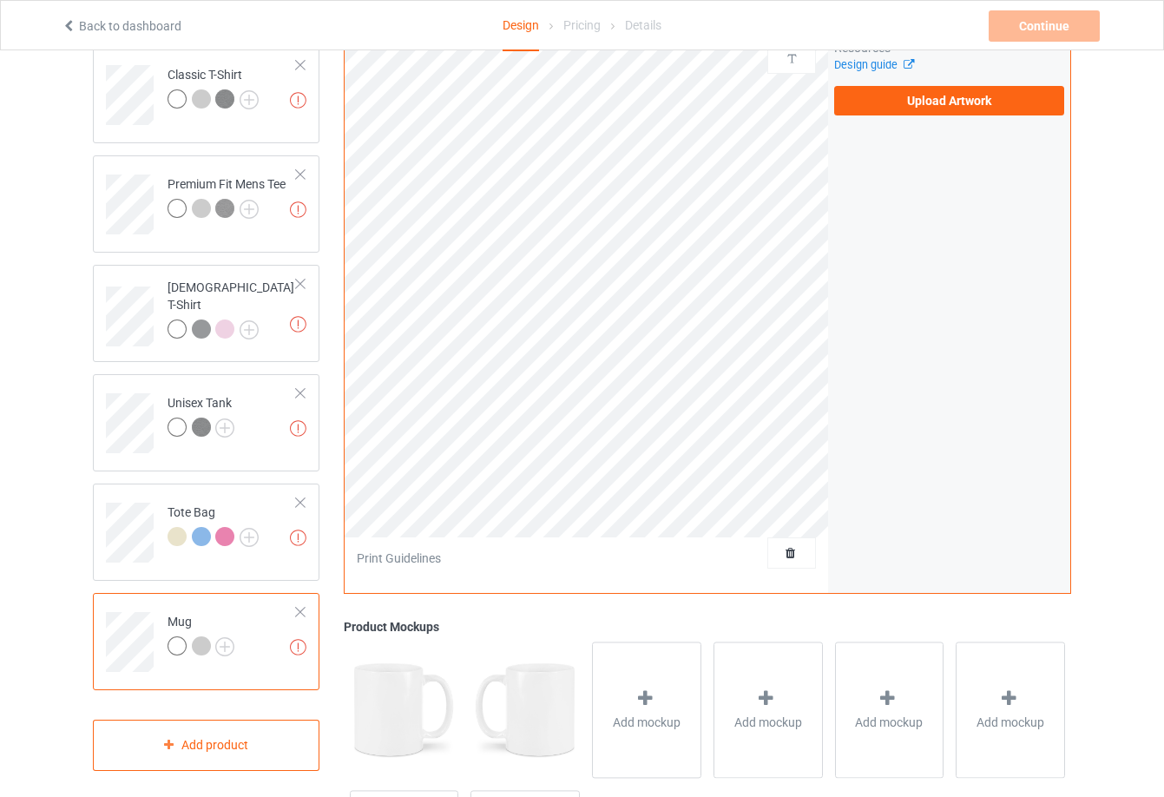
scroll to position [0, 0]
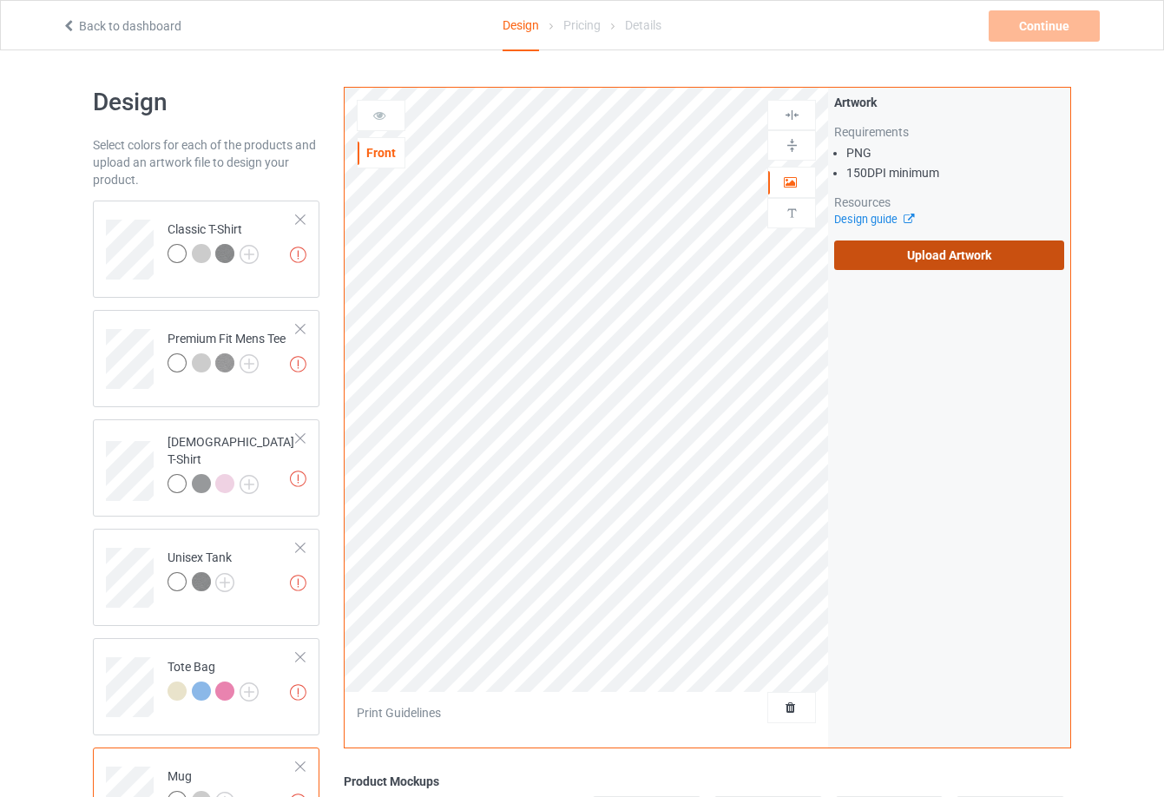
click at [881, 262] on label "Upload Artwork" at bounding box center [949, 256] width 230 height 30
click at [0, 0] on input "Upload Artwork" at bounding box center [0, 0] width 0 height 0
click at [912, 253] on label "Upload Artwork" at bounding box center [949, 256] width 230 height 30
click at [0, 0] on input "Upload Artwork" at bounding box center [0, 0] width 0 height 0
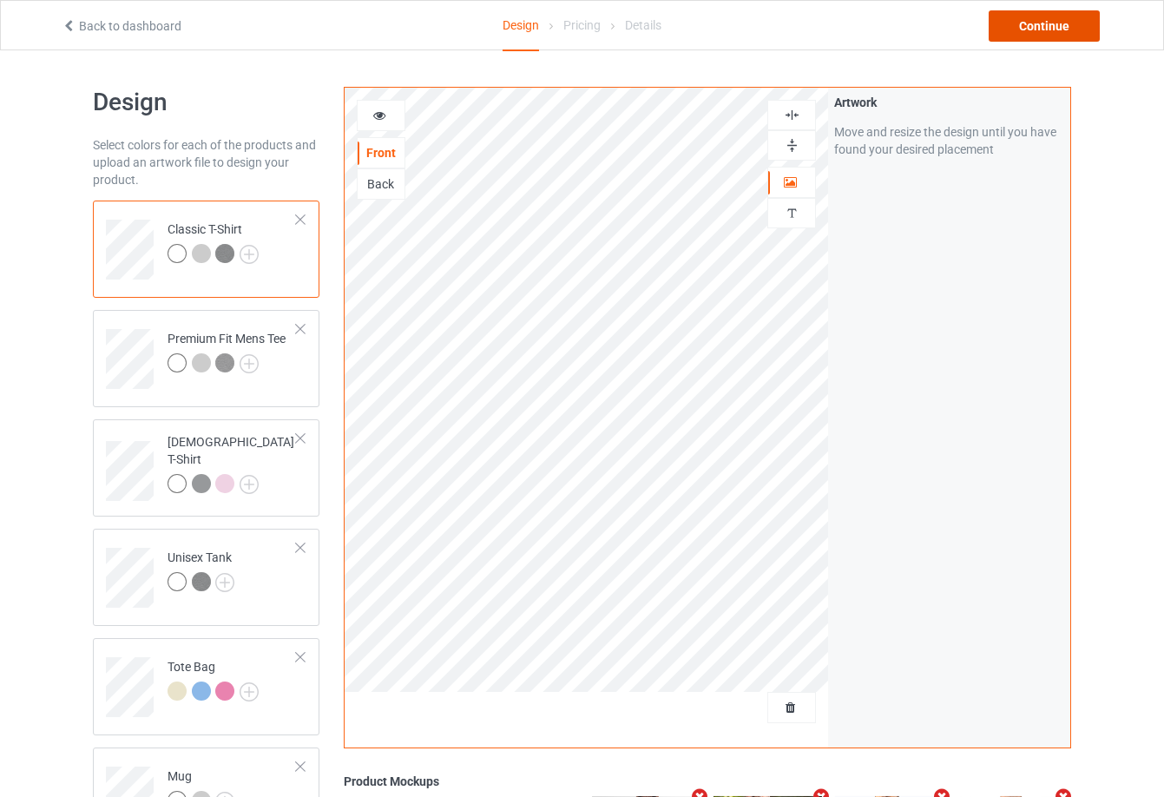
click at [1025, 11] on div "Continue" at bounding box center [1044, 25] width 111 height 31
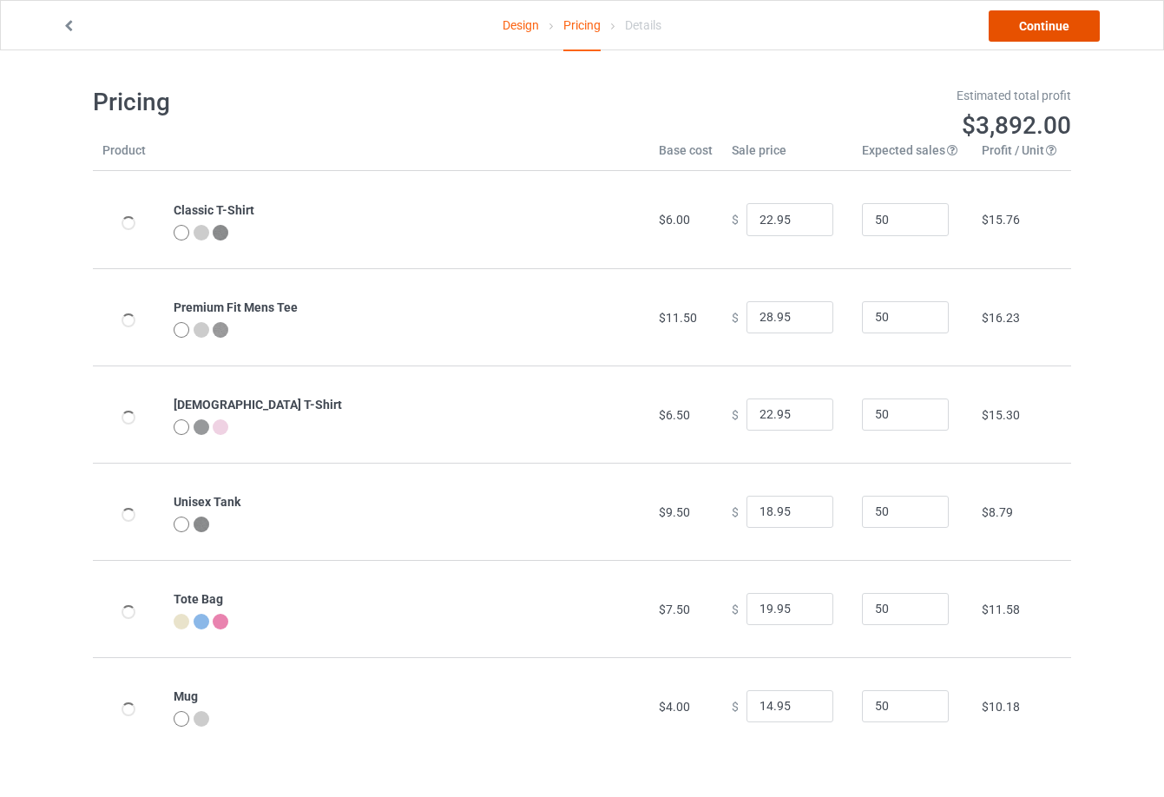
click at [1023, 31] on link "Continue" at bounding box center [1044, 25] width 111 height 31
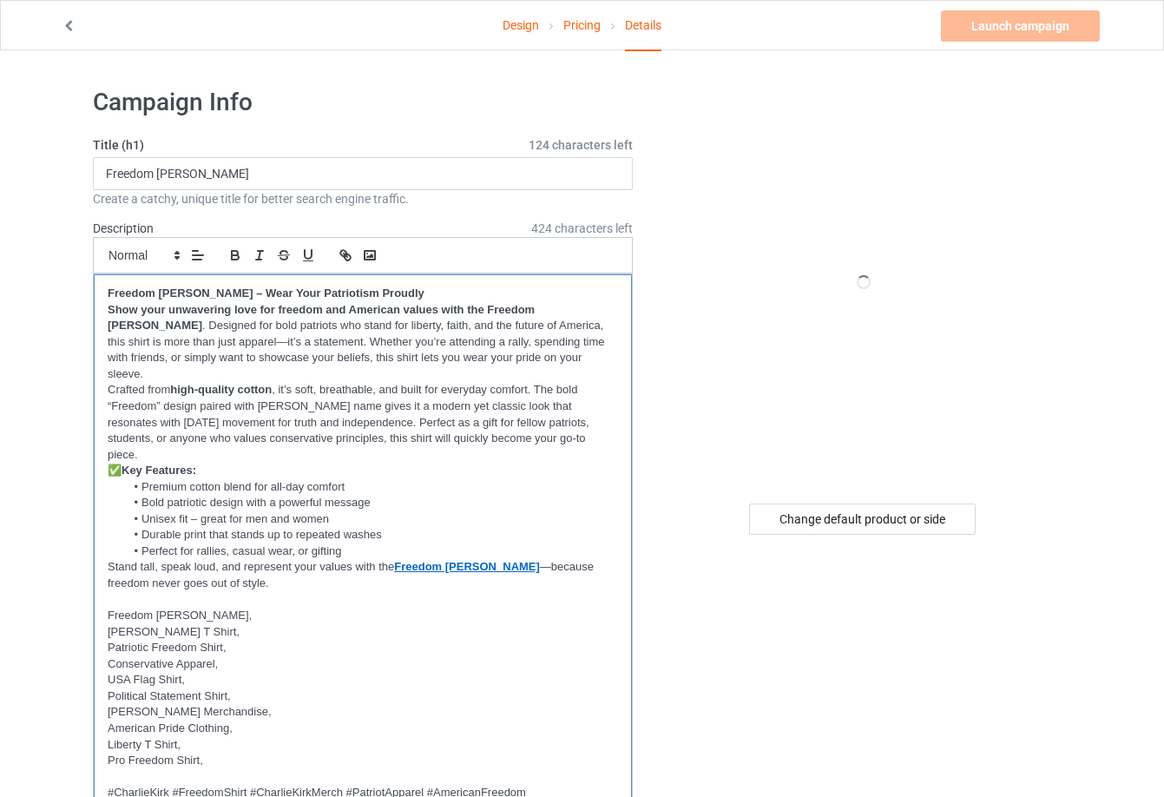
click at [313, 382] on p "Crafted from high-quality cotton , it’s soft, breathable, and built for everyda…" at bounding box center [363, 422] width 511 height 81
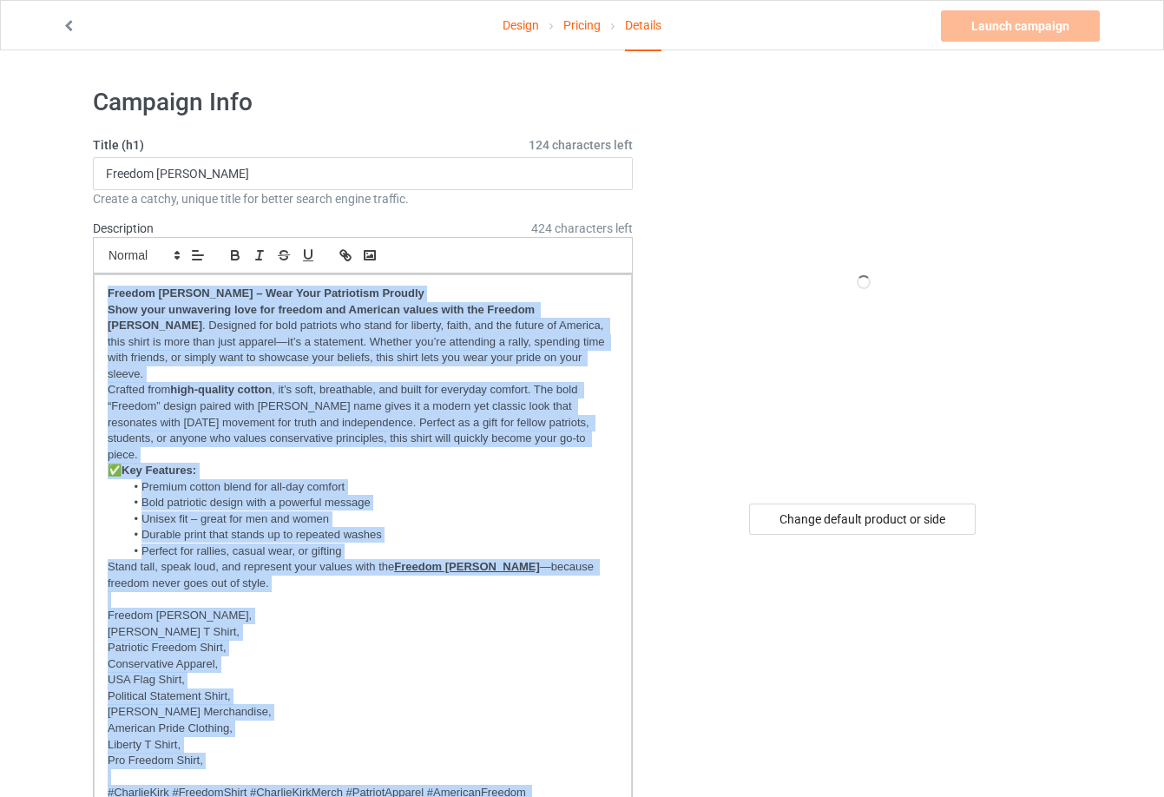
paste div
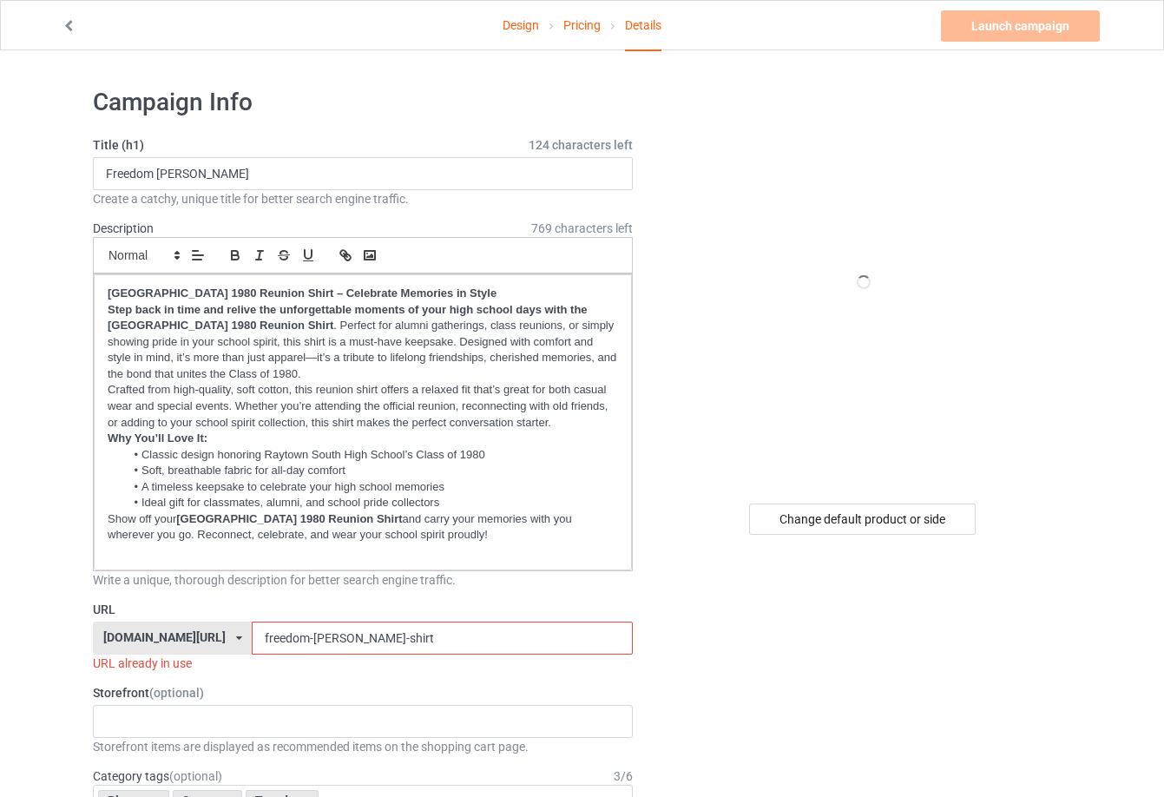
click at [526, 632] on input "freedom-[PERSON_NAME]-shirt" at bounding box center [442, 638] width 380 height 33
paste input "[GEOGRAPHIC_DATA]-south-high-school-1980-[GEOGRAPHIC_DATA]"
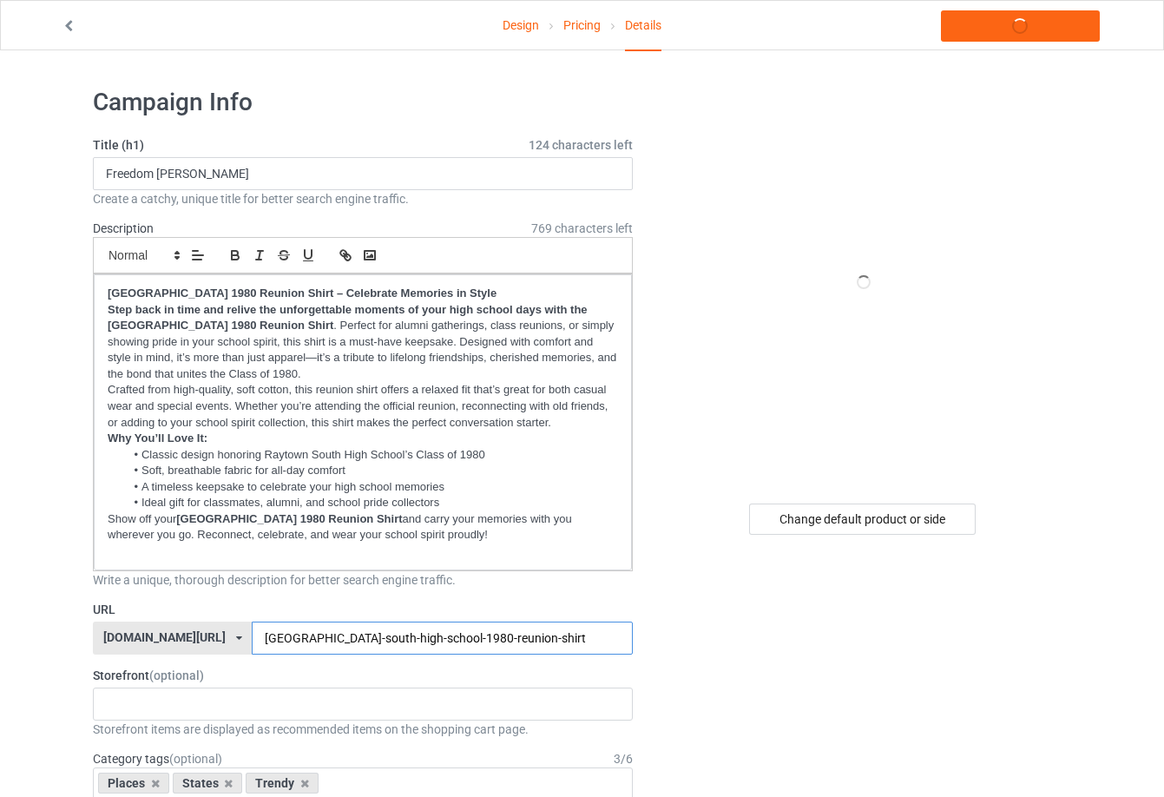
click at [526, 632] on input "[GEOGRAPHIC_DATA]-south-high-school-1980-reunion-shirt" at bounding box center [442, 638] width 380 height 33
type input "[GEOGRAPHIC_DATA]-south-high-school-1980-reunion-shirt"
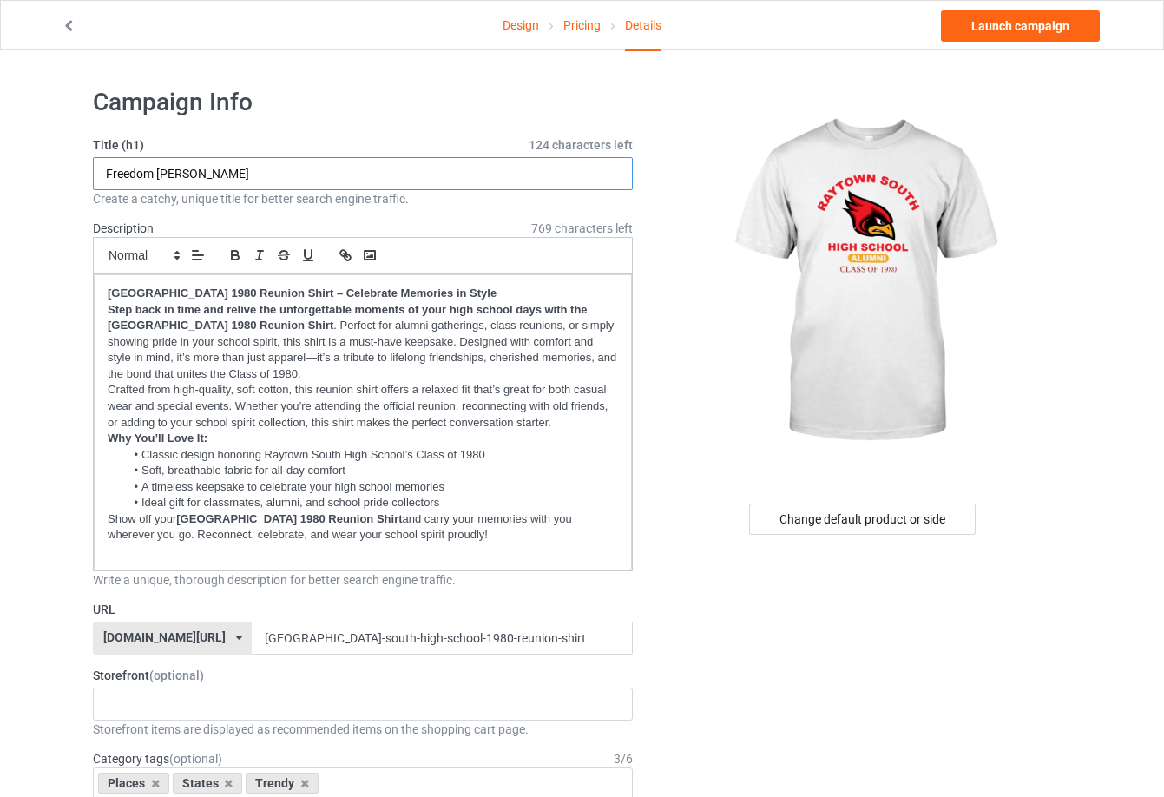
click at [336, 173] on input "Freedom [PERSON_NAME]" at bounding box center [363, 173] width 540 height 33
drag, startPoint x: 222, startPoint y: 170, endPoint x: 80, endPoint y: 173, distance: 142.4
paste input "[GEOGRAPHIC_DATA] 1980 Reunion Apparel"
click at [556, 177] on input "[GEOGRAPHIC_DATA] 1980 Reunion Shirt" at bounding box center [363, 173] width 540 height 33
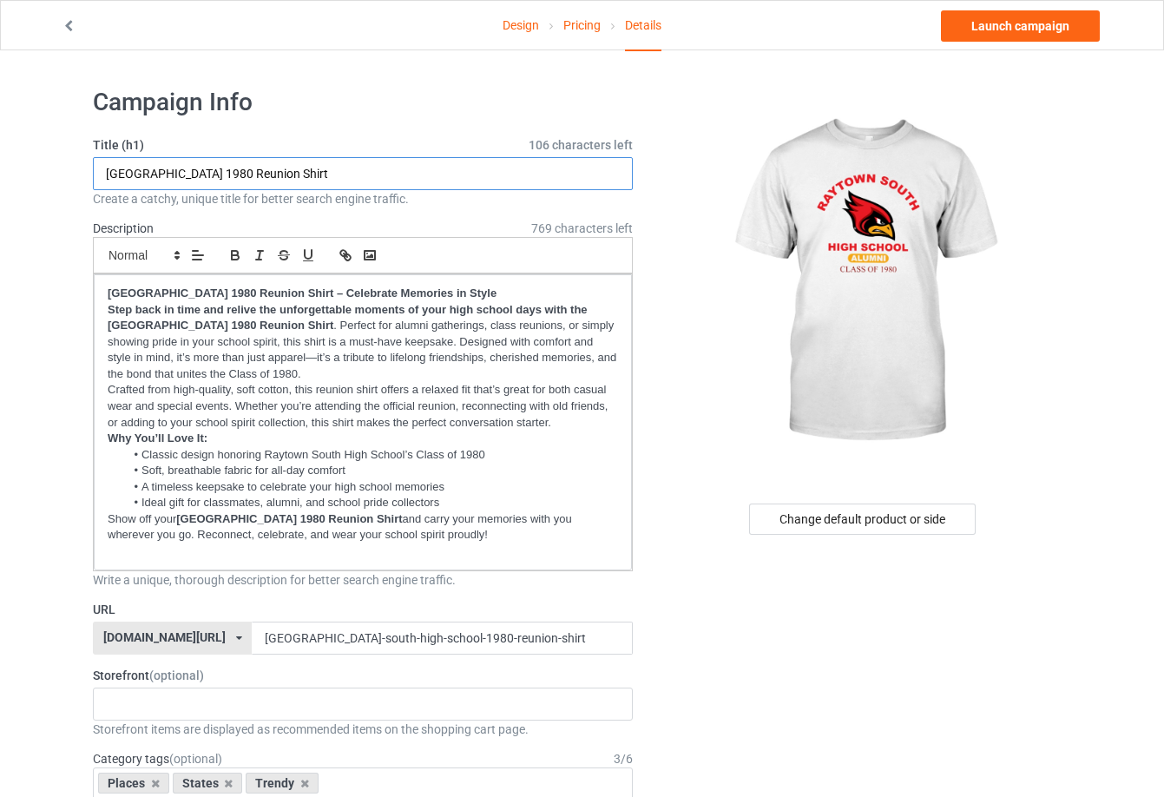
type input "[GEOGRAPHIC_DATA] 1980 Reunion Shirt"
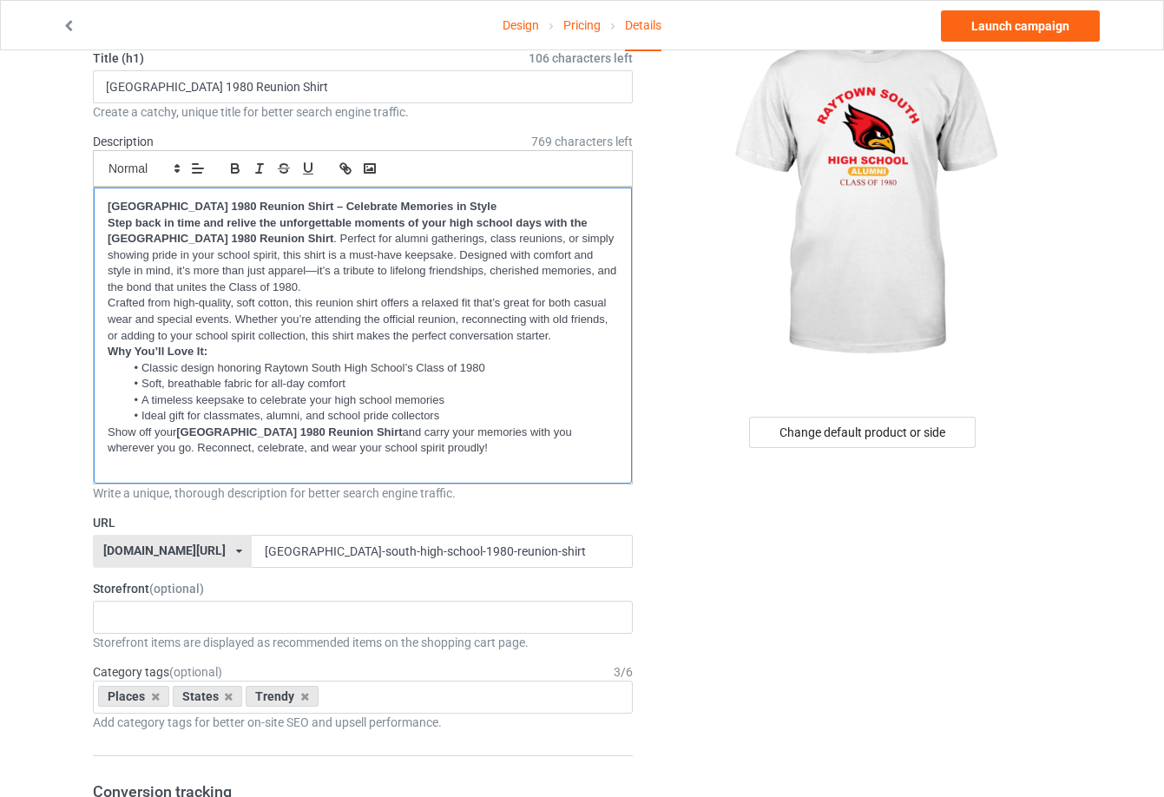
drag, startPoint x: 181, startPoint y: 430, endPoint x: 434, endPoint y: 426, distance: 252.7
click at [402, 426] on strong "[GEOGRAPHIC_DATA] 1980 Reunion Shirt" at bounding box center [289, 431] width 226 height 13
drag, startPoint x: 435, startPoint y: 427, endPoint x: 182, endPoint y: 430, distance: 252.7
click at [182, 430] on strong "[GEOGRAPHIC_DATA] 1980 Reunion Shirt" at bounding box center [289, 431] width 226 height 13
click at [340, 167] on icon "button" at bounding box center [343, 166] width 6 height 6
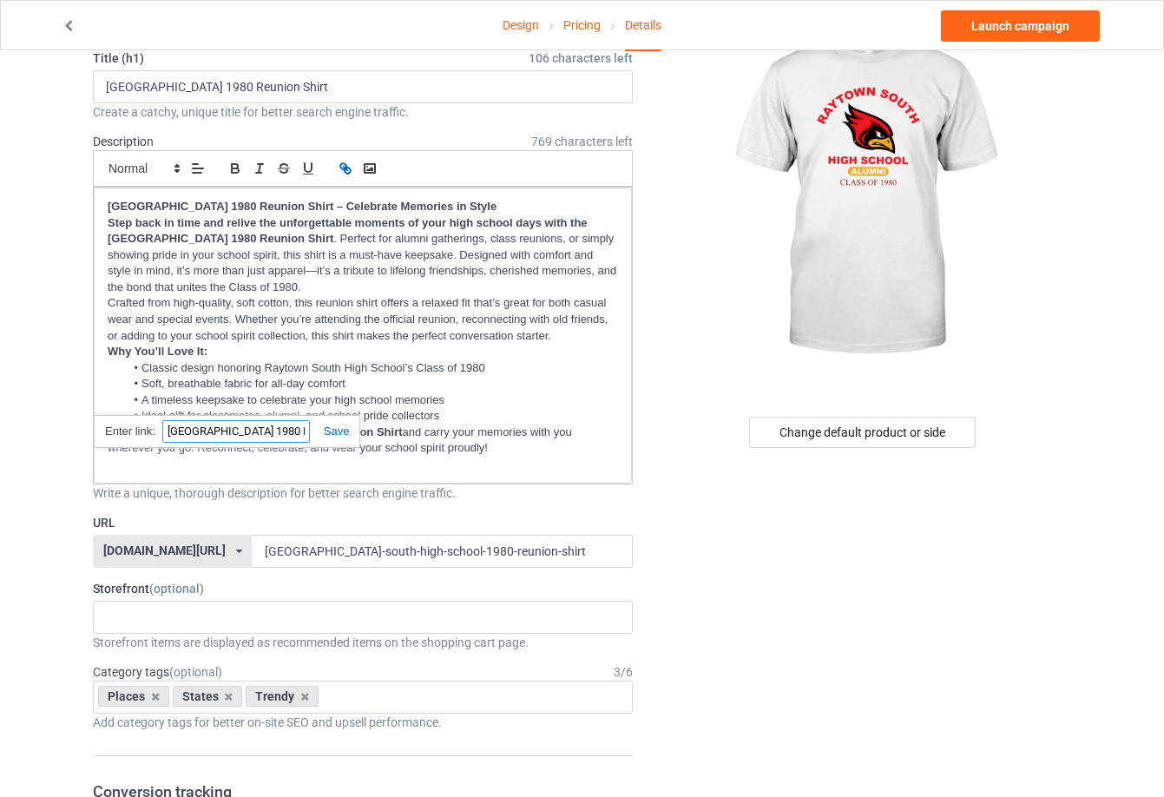
paste input "[URL][DOMAIN_NAME]"
type input "[URL][DOMAIN_NAME]"
click at [480, 305] on p "Crafted from high-quality, soft cotton, this reunion shirt offers a relaxed fit…" at bounding box center [363, 319] width 511 height 49
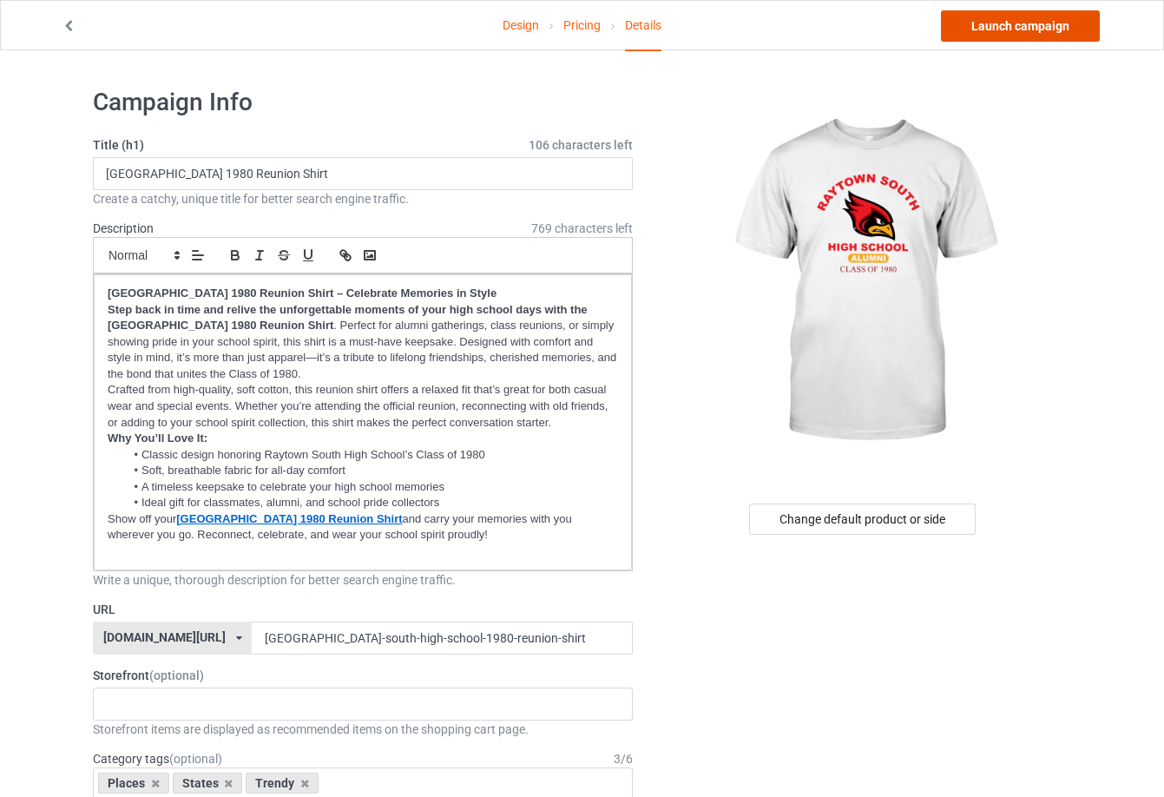
click at [977, 22] on link "Launch campaign" at bounding box center [1020, 25] width 159 height 31
